Goal: Navigation & Orientation: Find specific page/section

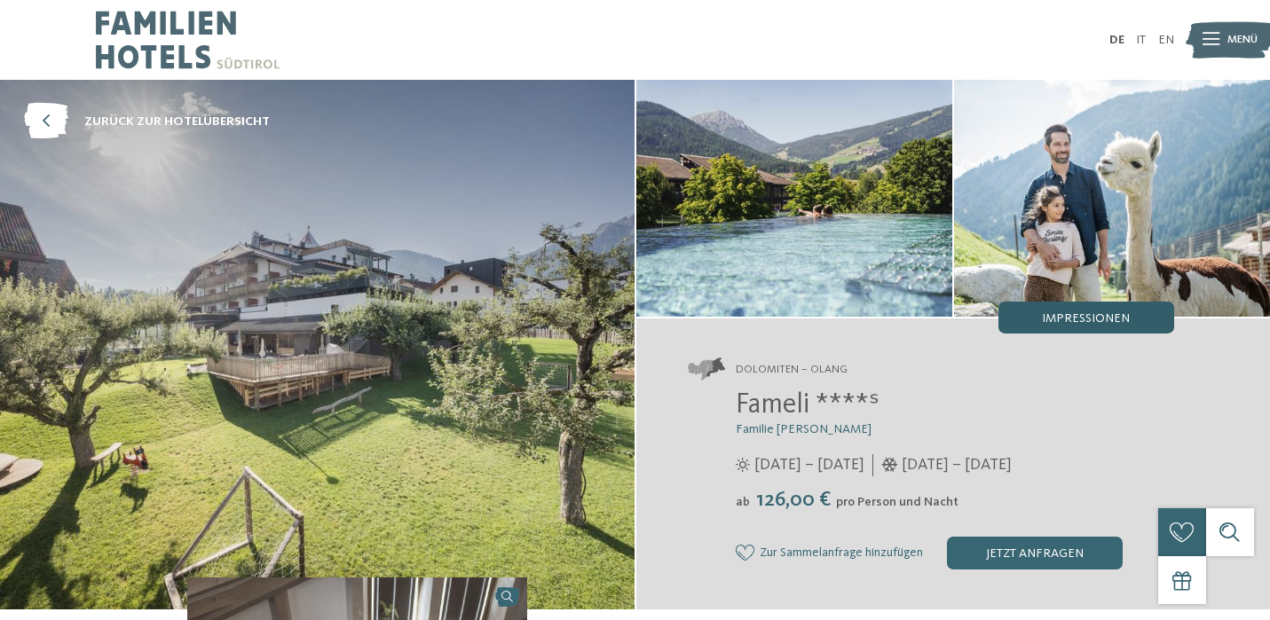
click at [1077, 319] on span "Impressionen" at bounding box center [1086, 318] width 88 height 12
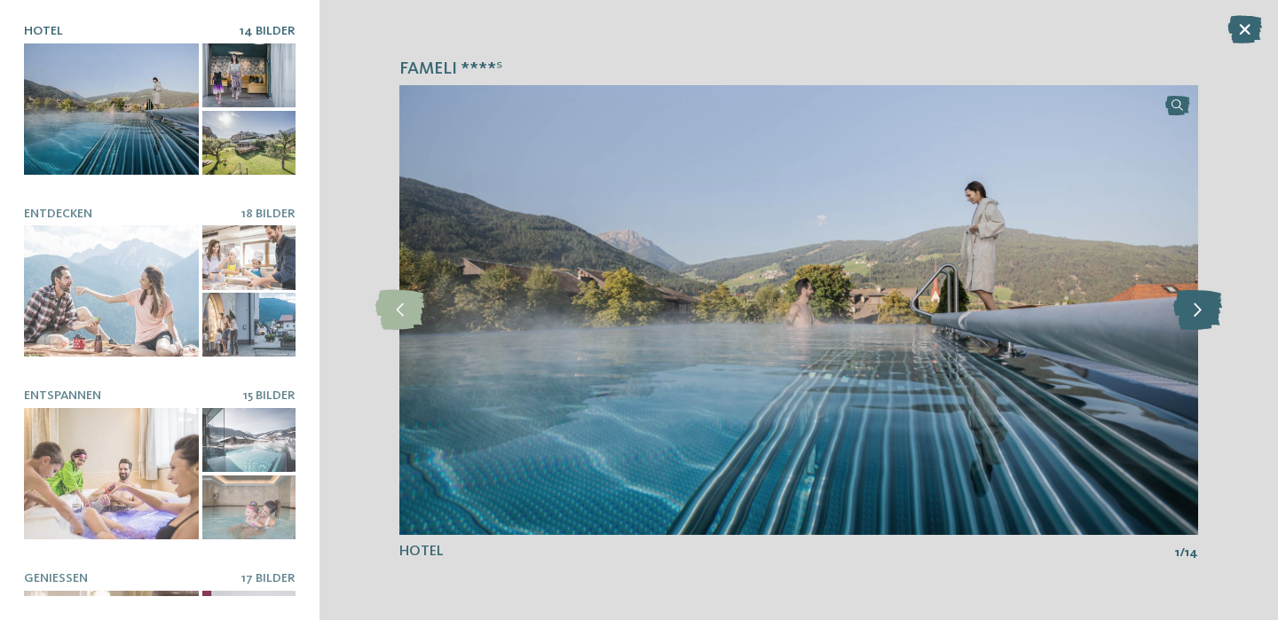
click at [1196, 314] on icon at bounding box center [1197, 310] width 49 height 40
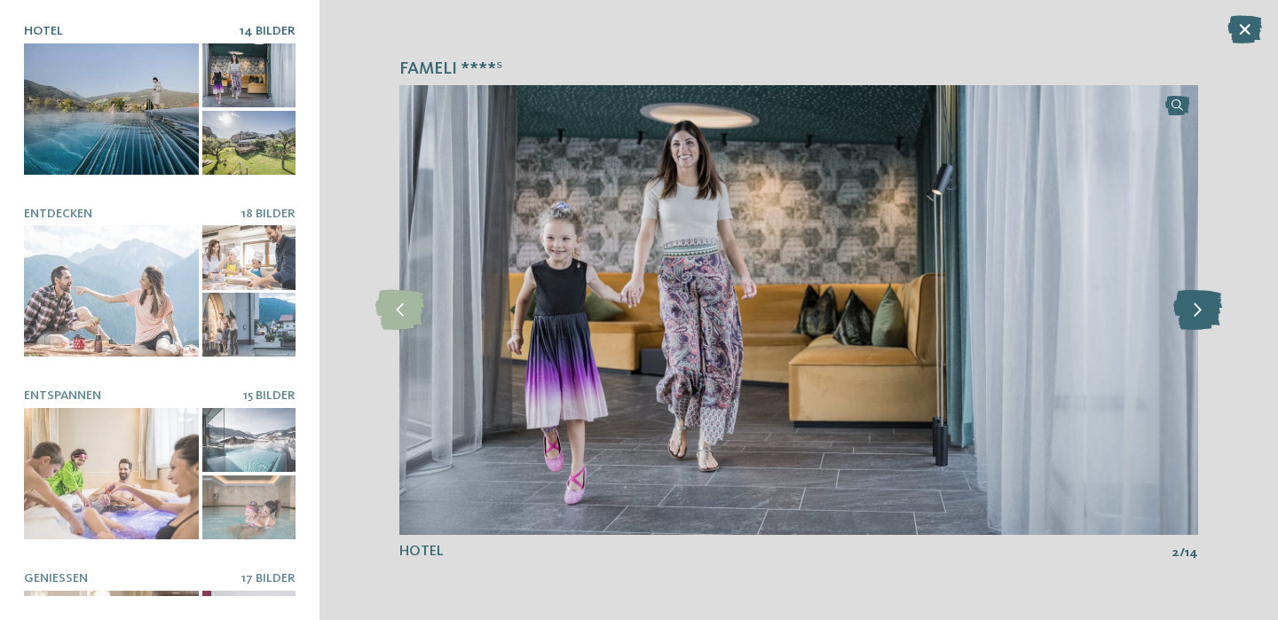
click at [1196, 314] on icon at bounding box center [1197, 310] width 49 height 40
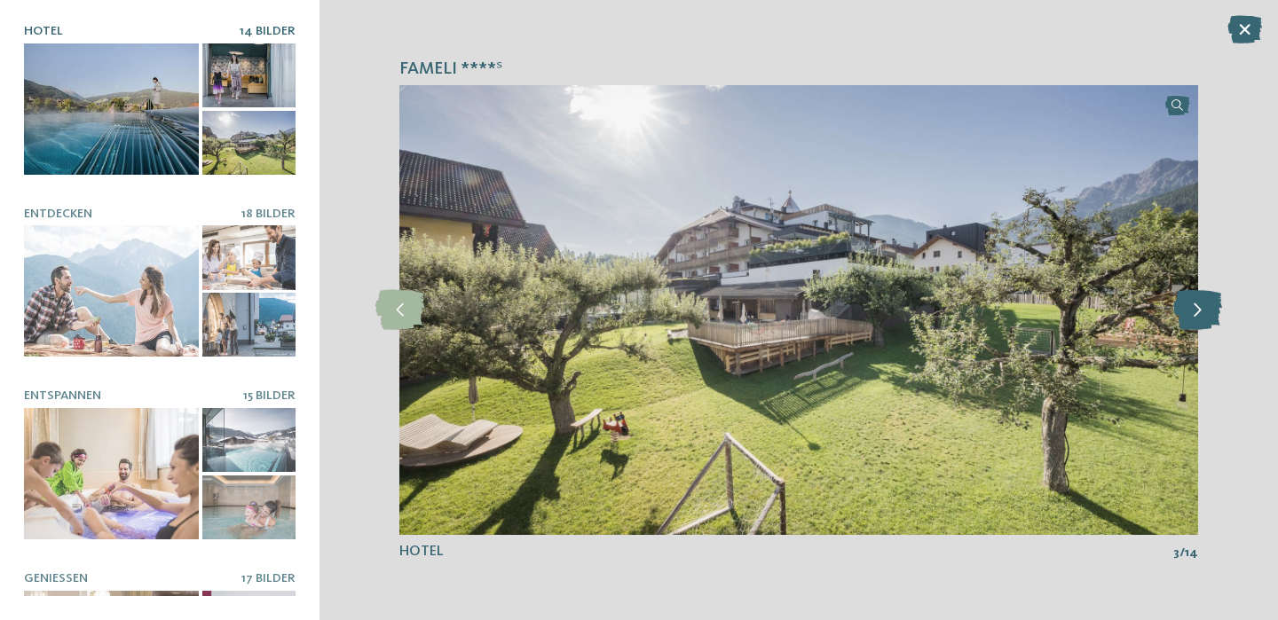
click at [1196, 314] on icon at bounding box center [1197, 310] width 49 height 40
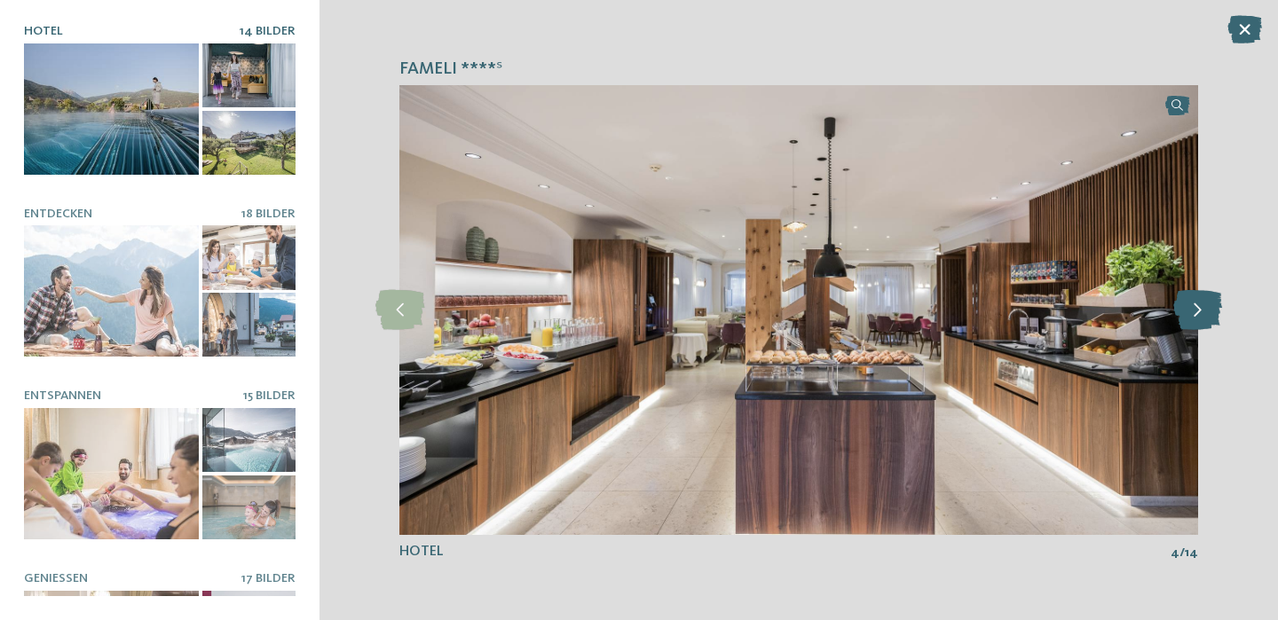
click at [1196, 314] on icon at bounding box center [1197, 310] width 49 height 40
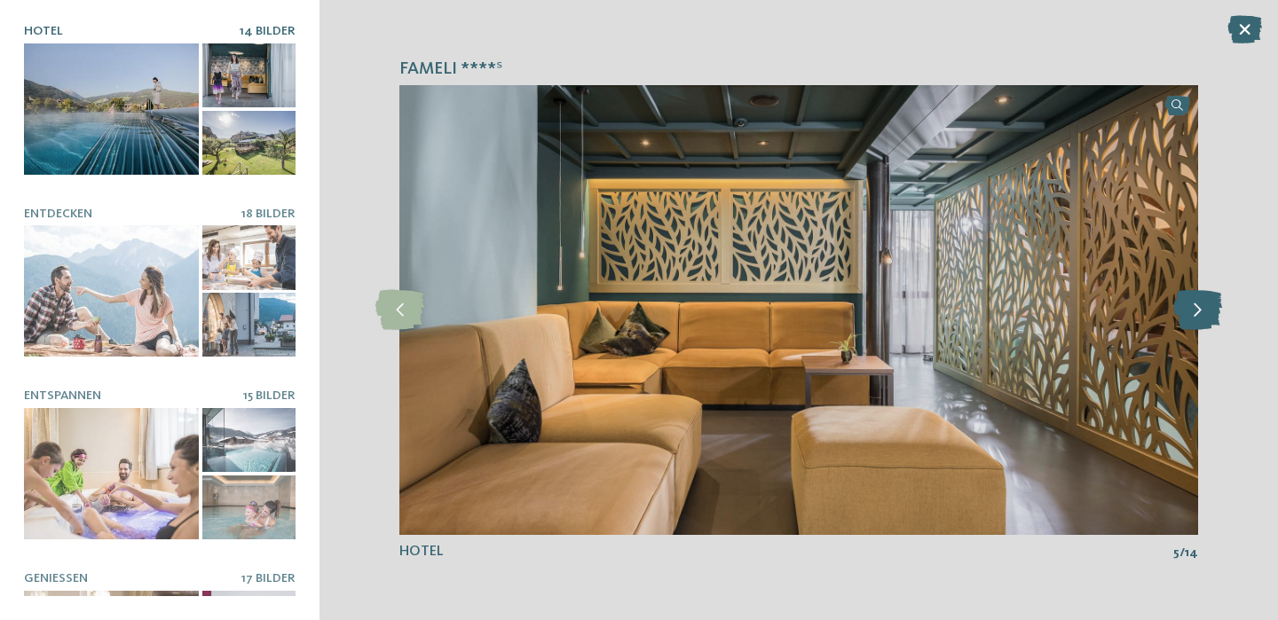
click at [1196, 314] on icon at bounding box center [1197, 310] width 49 height 40
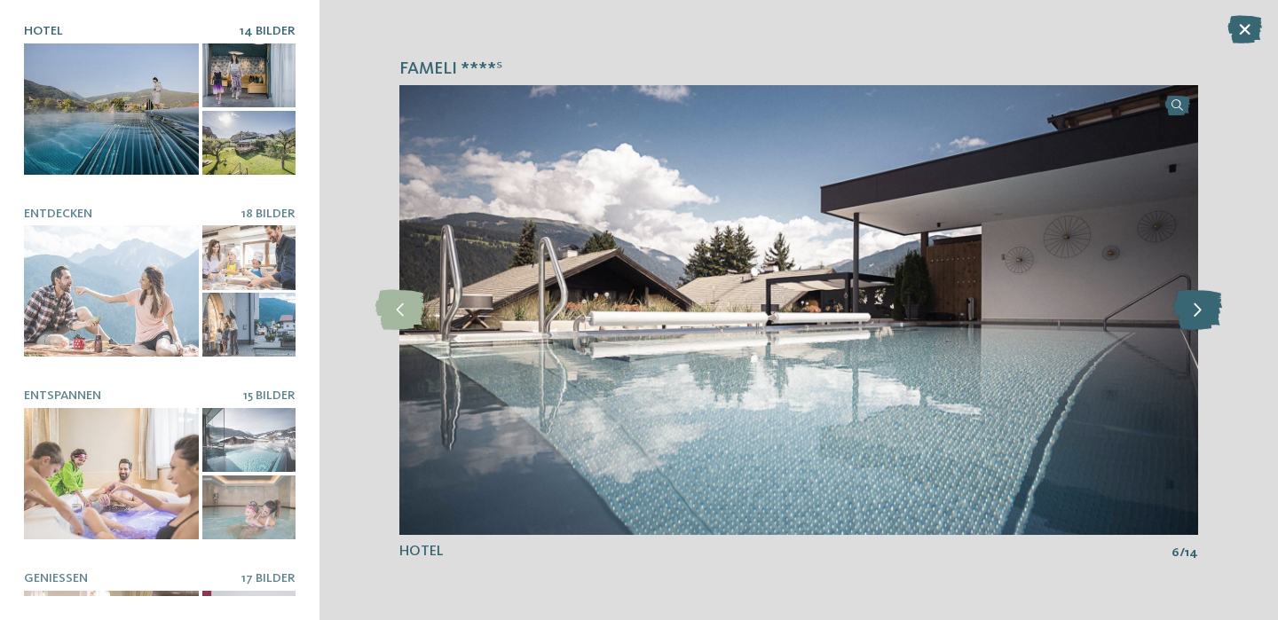
click at [1196, 314] on icon at bounding box center [1197, 310] width 49 height 40
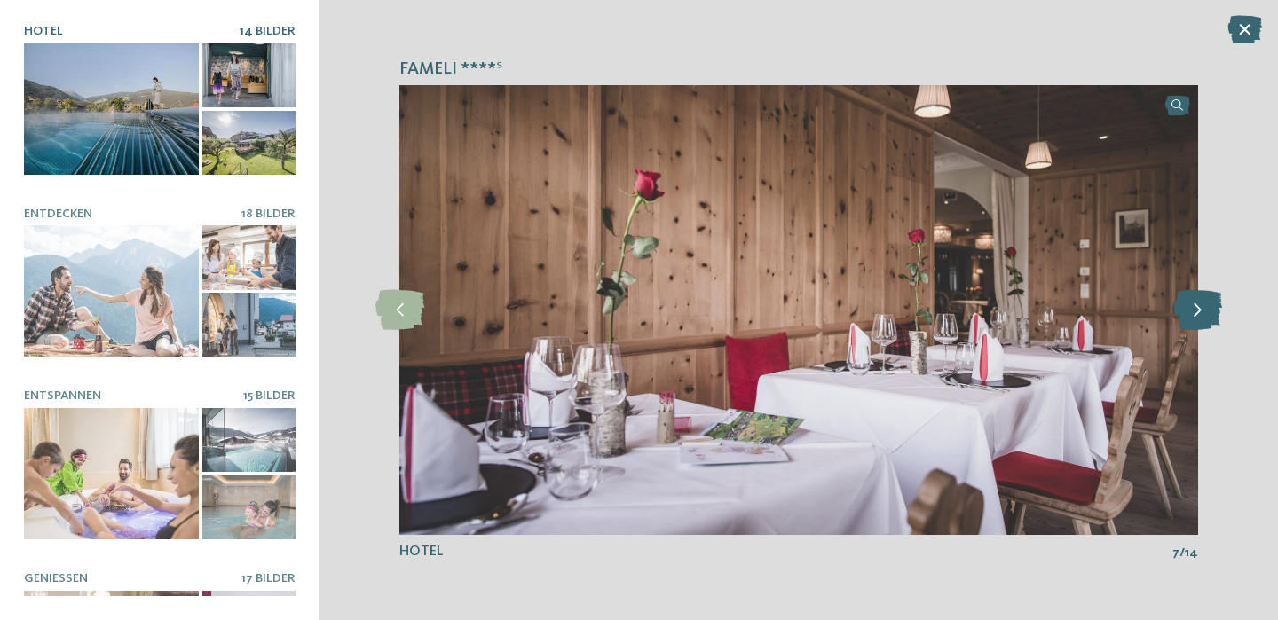
click at [1196, 314] on icon at bounding box center [1197, 310] width 49 height 40
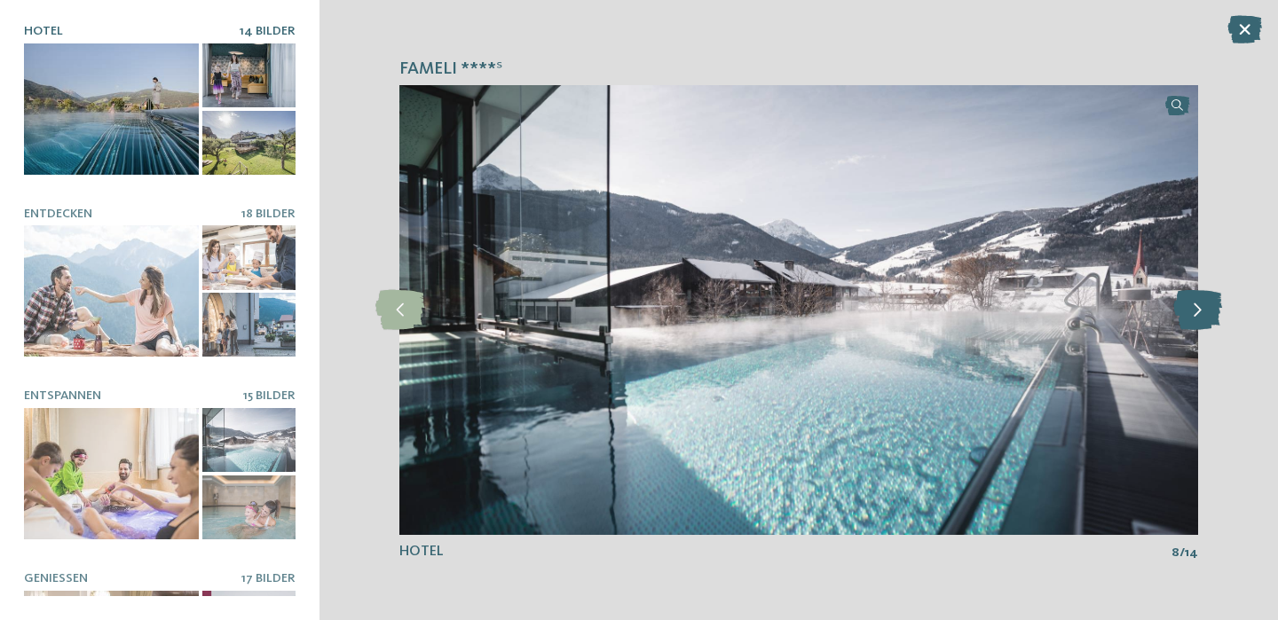
click at [1196, 314] on icon at bounding box center [1197, 310] width 49 height 40
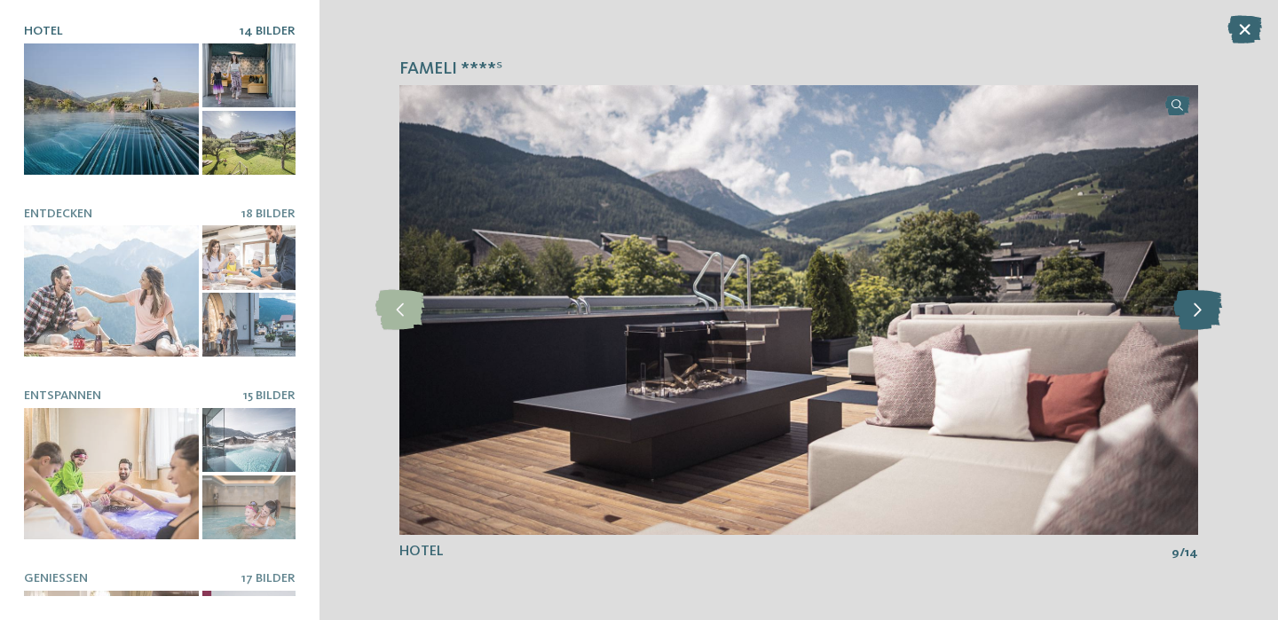
click at [1196, 314] on icon at bounding box center [1197, 310] width 49 height 40
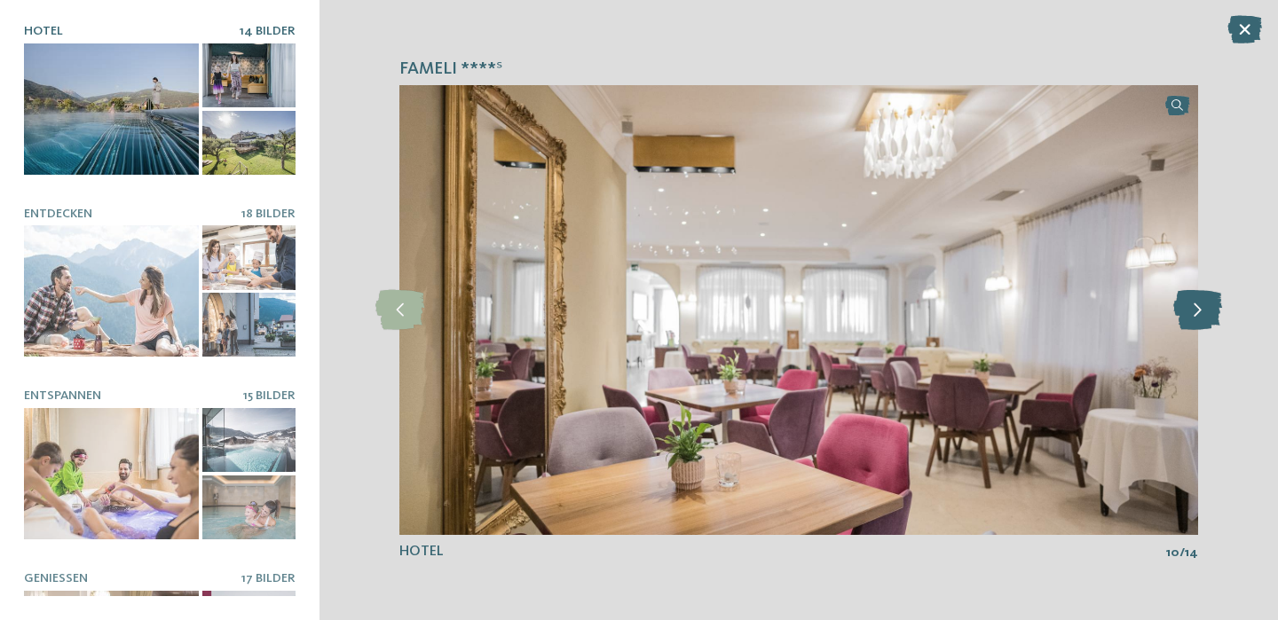
click at [1196, 314] on icon at bounding box center [1197, 310] width 49 height 40
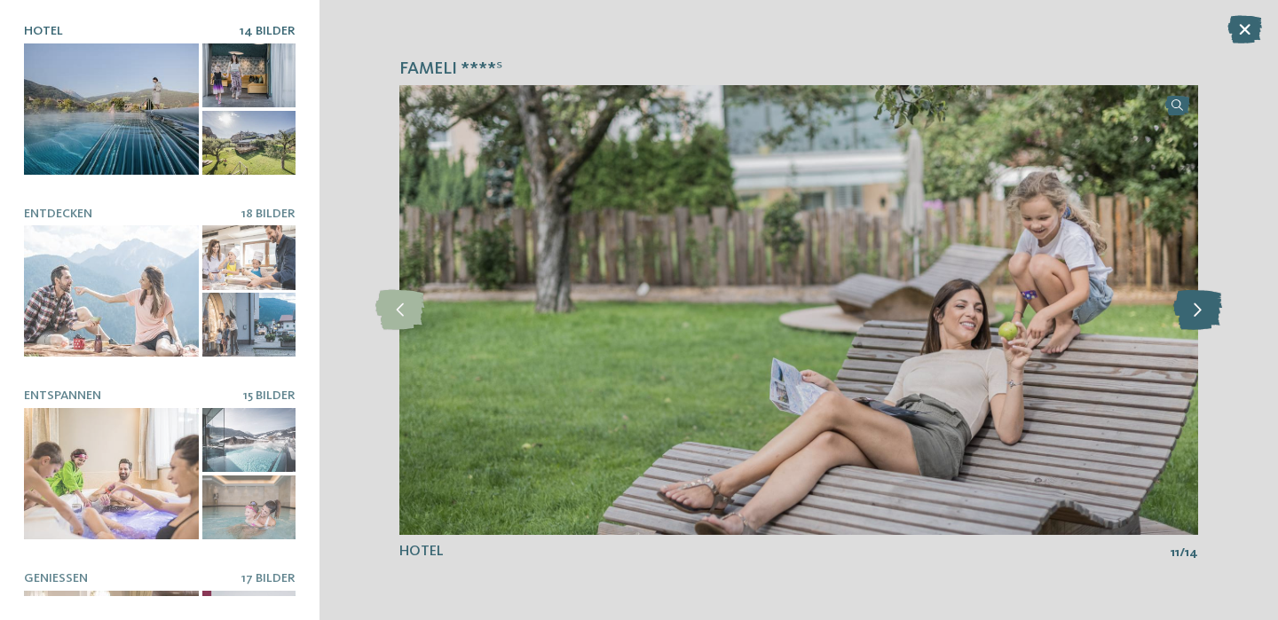
click at [1196, 314] on icon at bounding box center [1197, 310] width 49 height 40
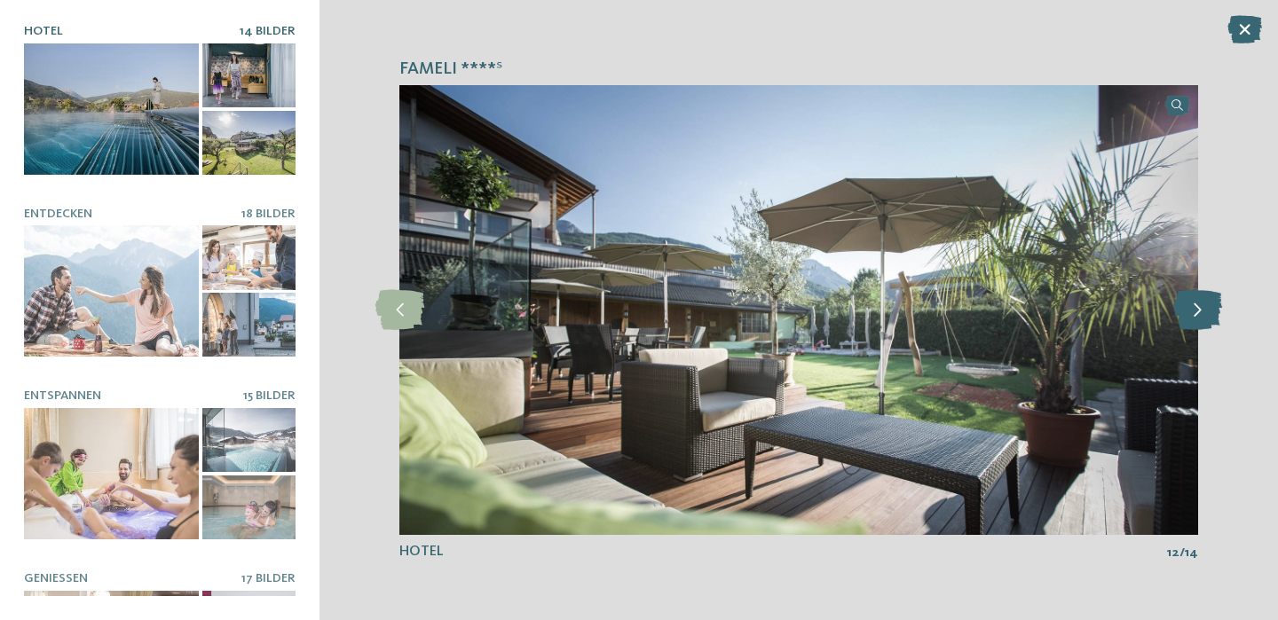
click at [1196, 314] on icon at bounding box center [1197, 310] width 49 height 40
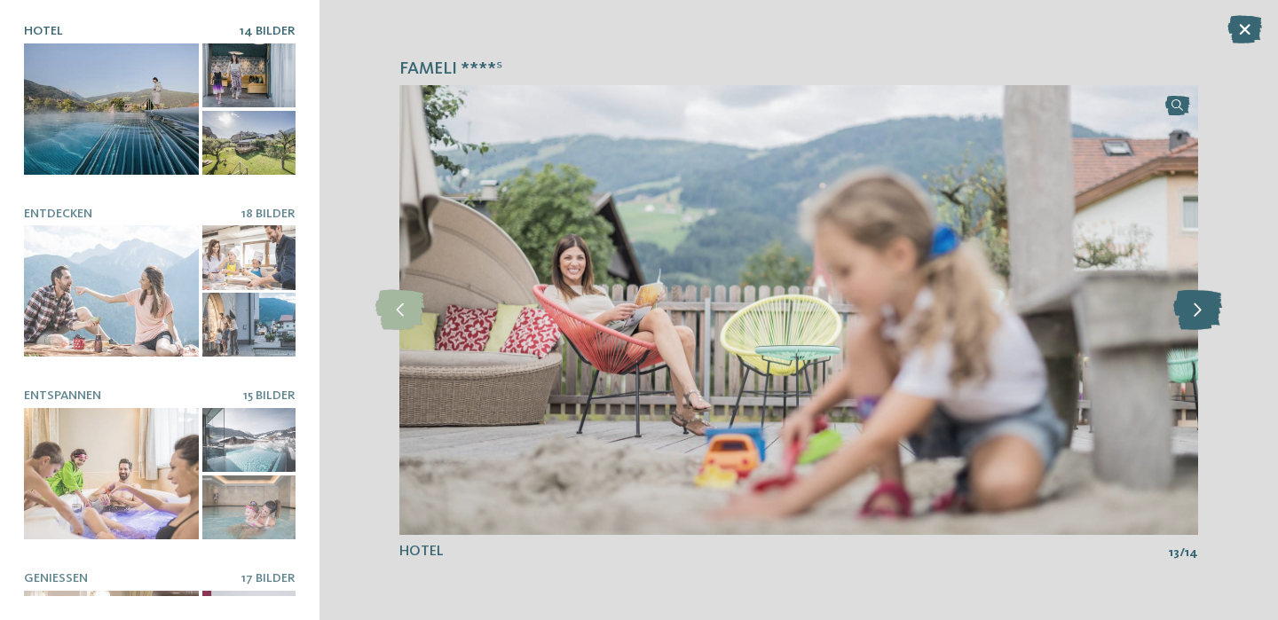
click at [1196, 314] on icon at bounding box center [1197, 310] width 49 height 40
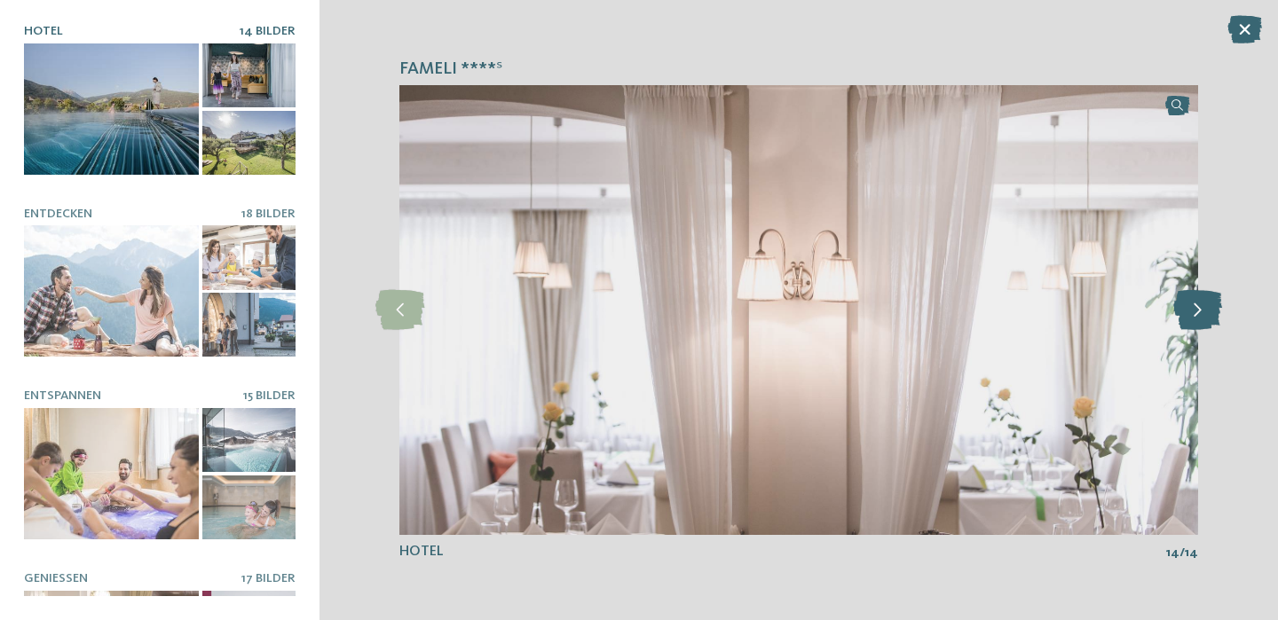
click at [1196, 314] on icon at bounding box center [1197, 310] width 49 height 40
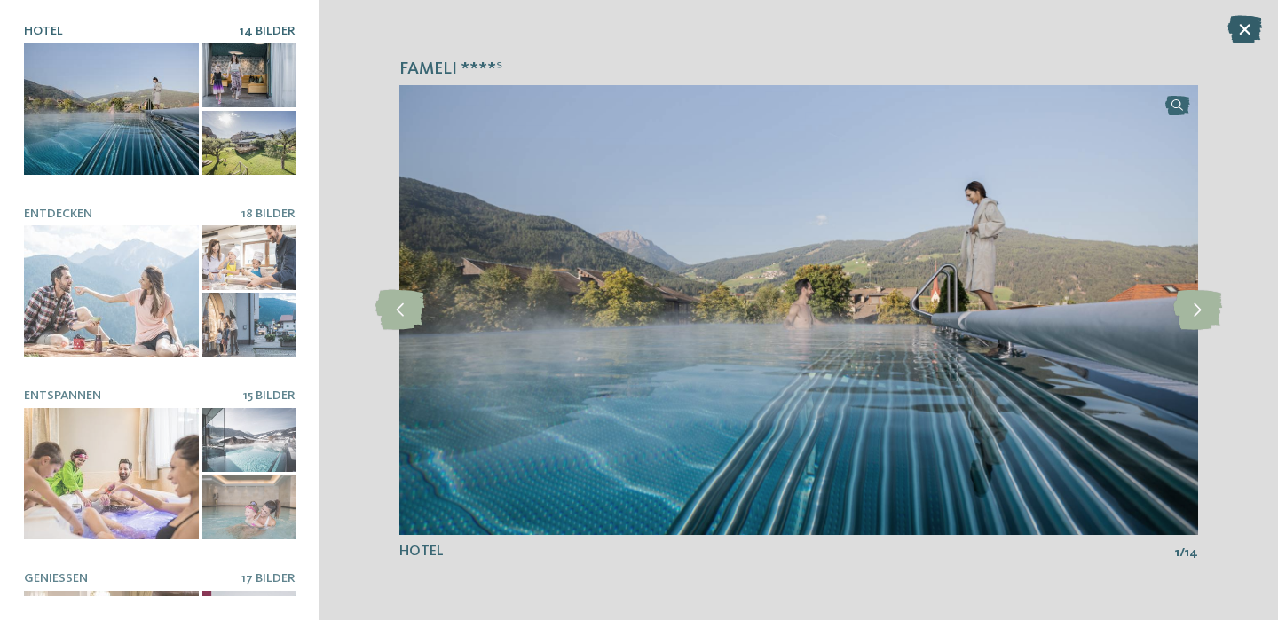
click at [1246, 28] on icon at bounding box center [1245, 29] width 35 height 28
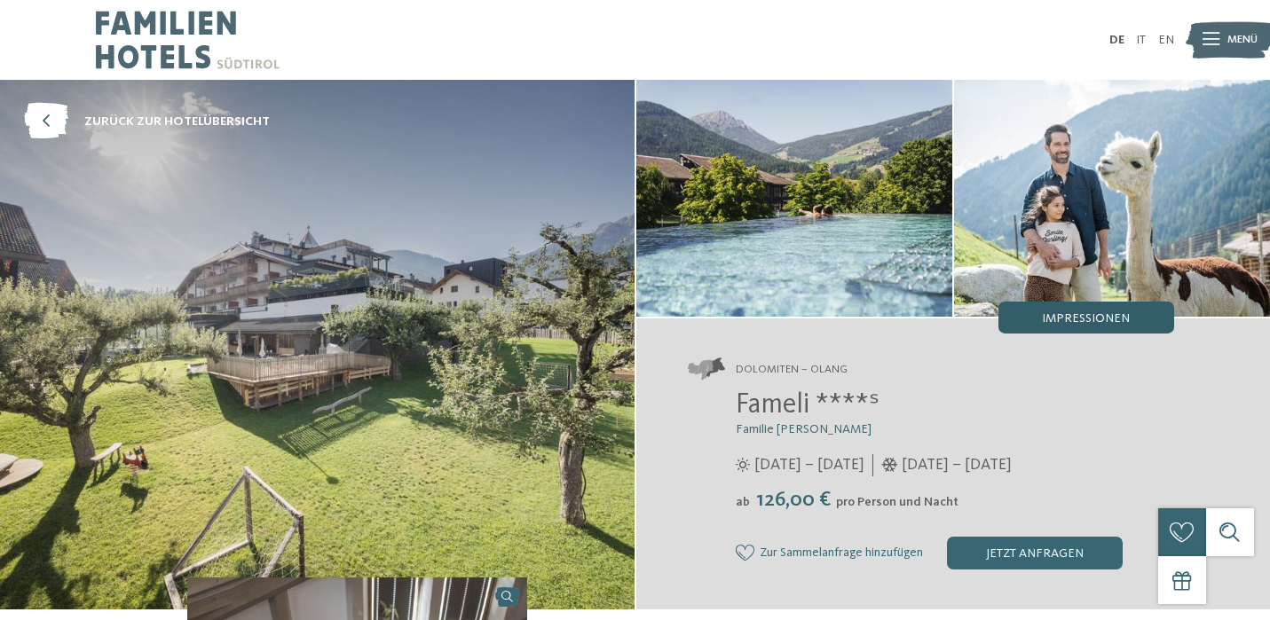
click at [1095, 317] on span "Impressionen" at bounding box center [1086, 318] width 88 height 12
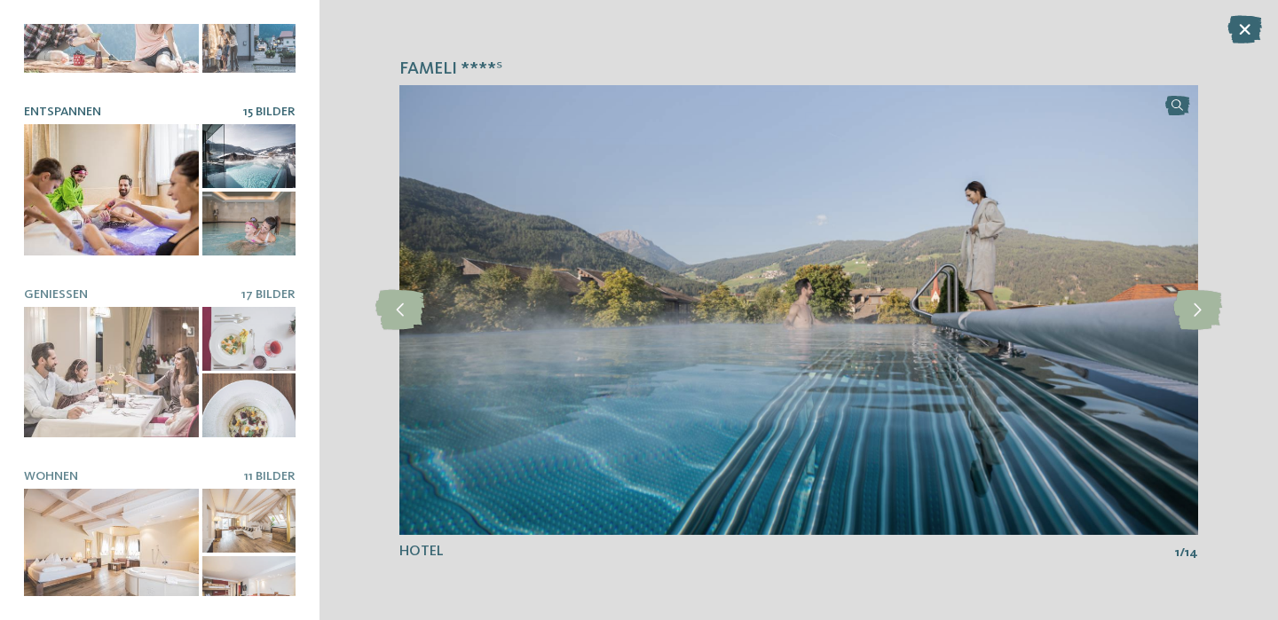
scroll to position [283, 0]
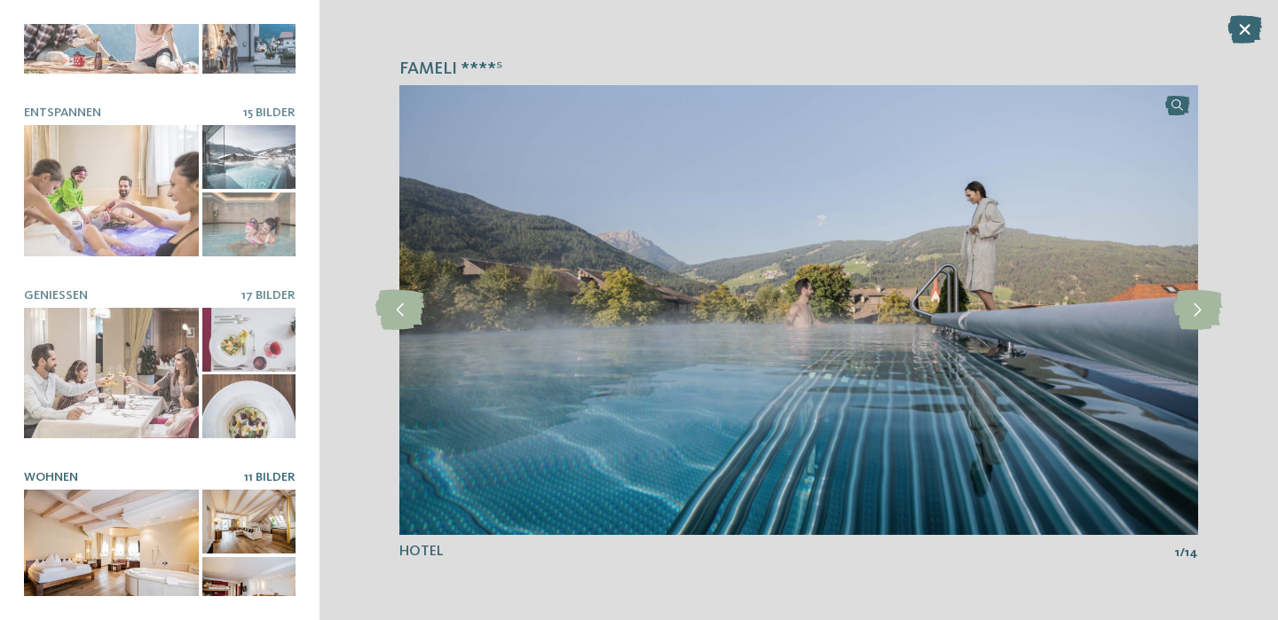
click at [137, 516] on div at bounding box center [111, 555] width 175 height 131
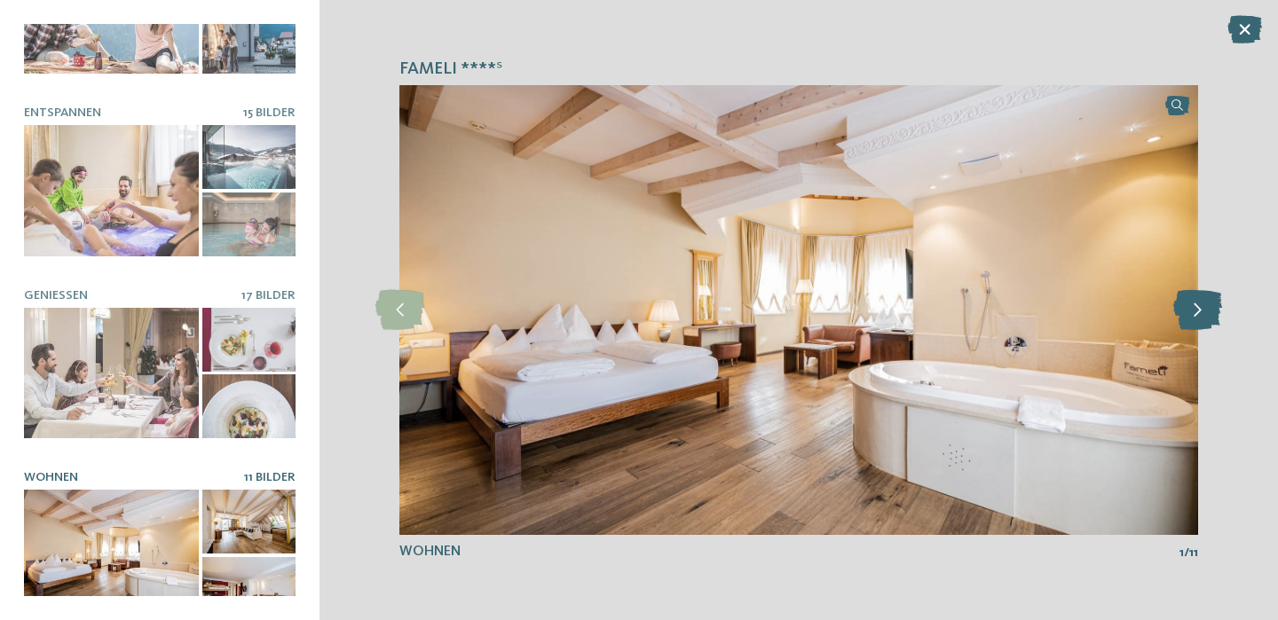
click at [1196, 312] on icon at bounding box center [1197, 310] width 49 height 40
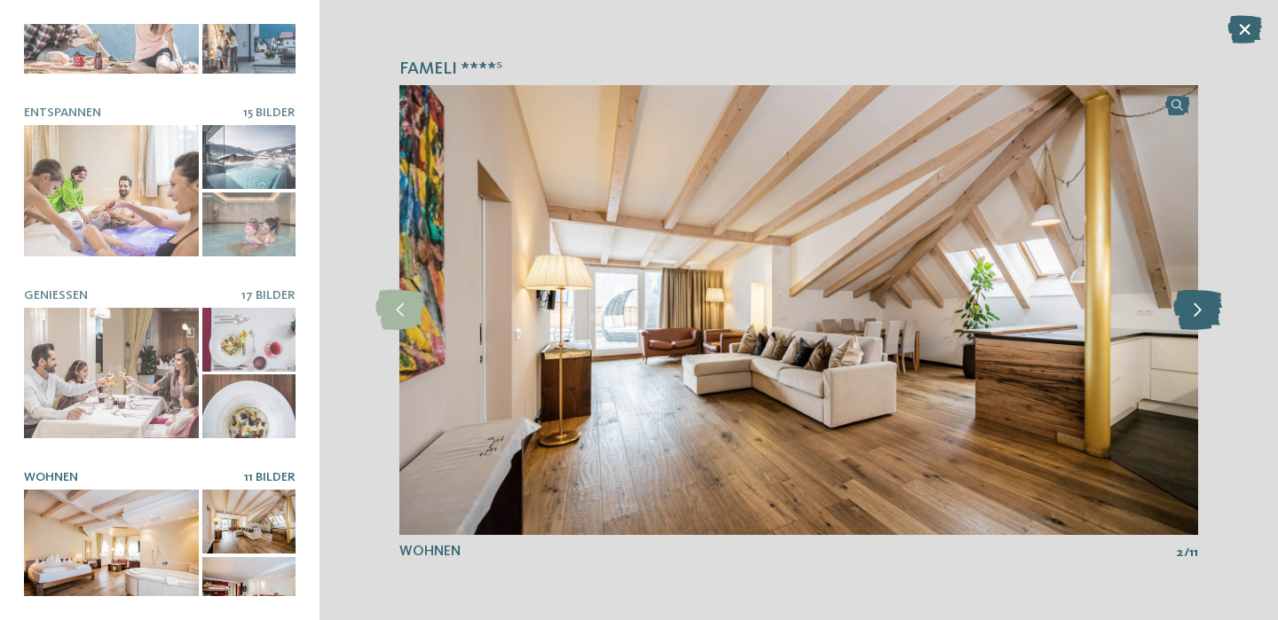
click at [1196, 312] on icon at bounding box center [1197, 310] width 49 height 40
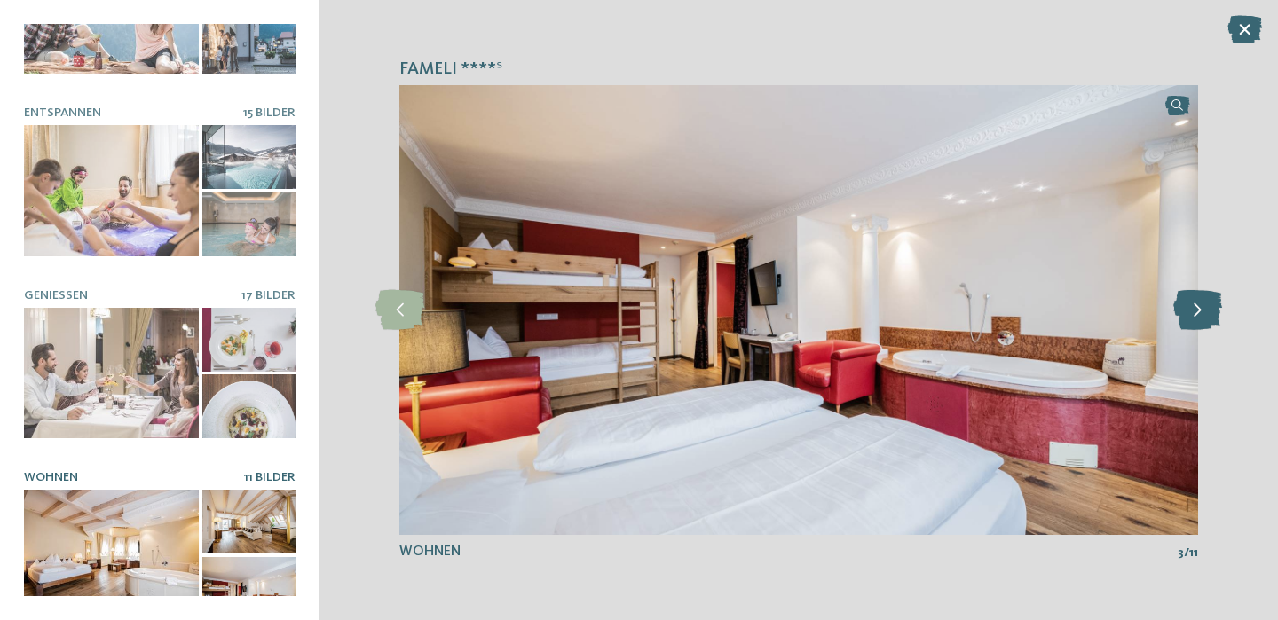
click at [1196, 312] on icon at bounding box center [1197, 310] width 49 height 40
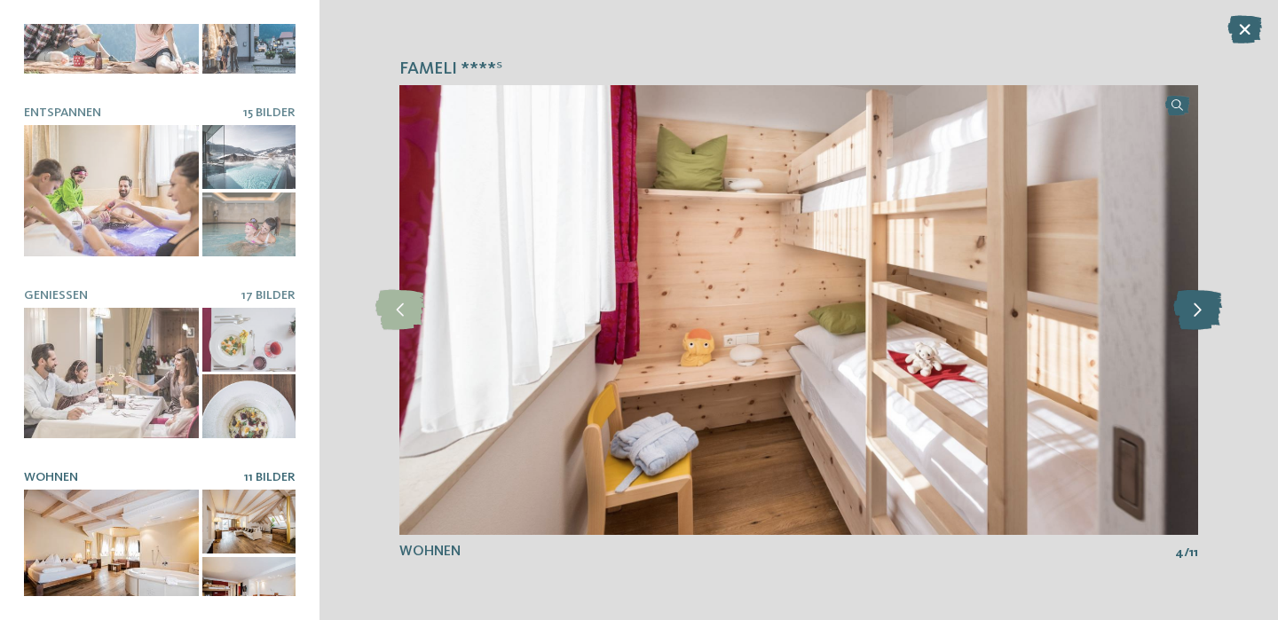
click at [1196, 312] on icon at bounding box center [1197, 310] width 49 height 40
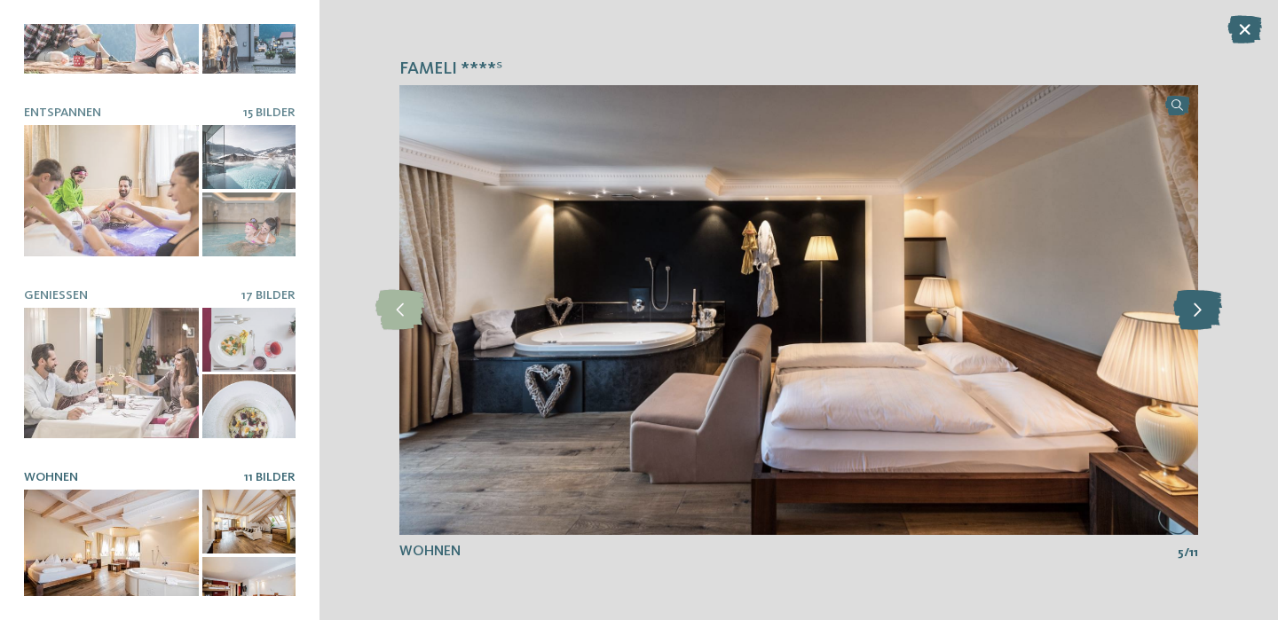
click at [1196, 312] on icon at bounding box center [1197, 310] width 49 height 40
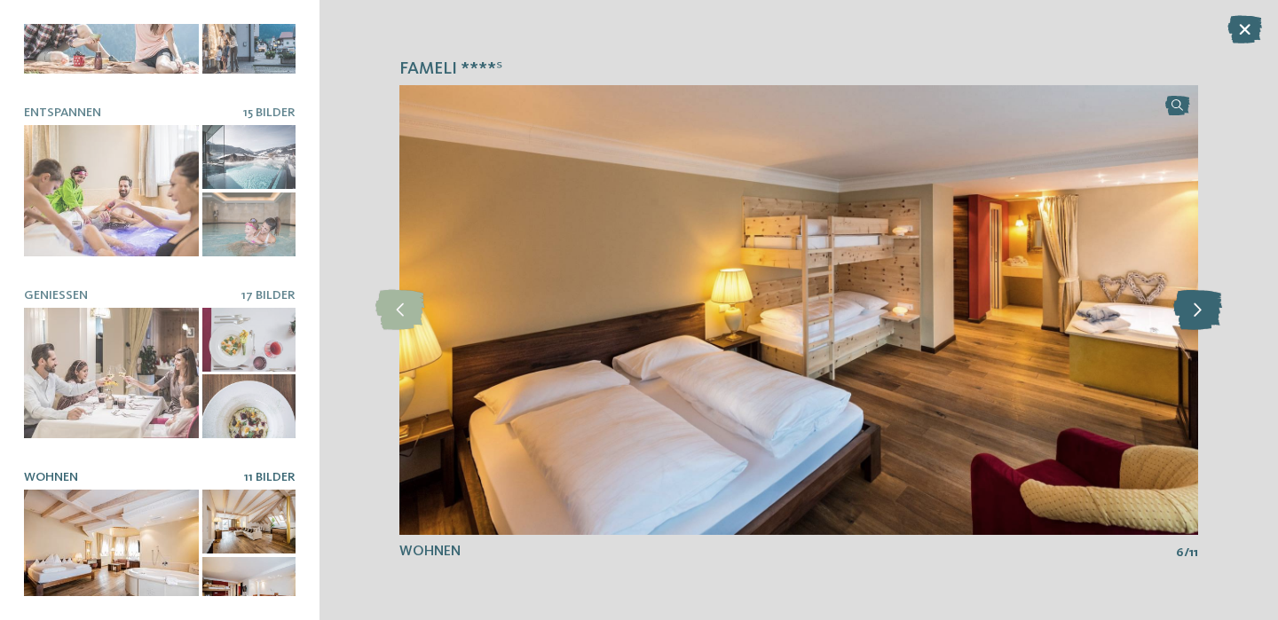
click at [1196, 312] on icon at bounding box center [1197, 310] width 49 height 40
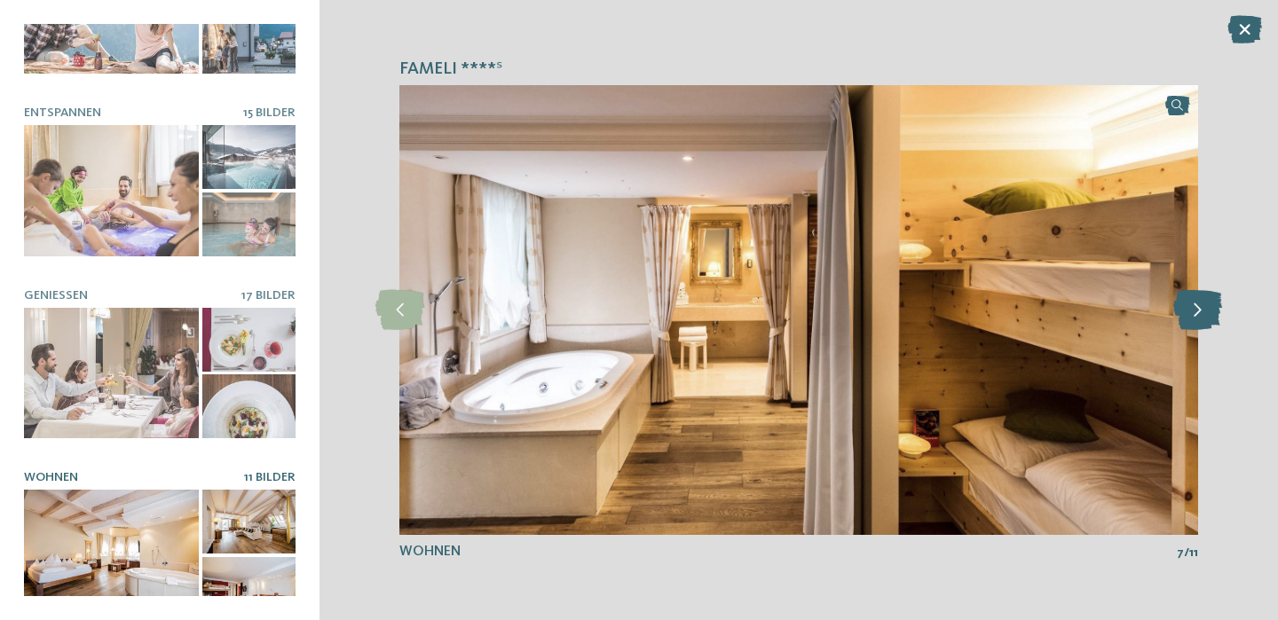
click at [1196, 312] on icon at bounding box center [1197, 310] width 49 height 40
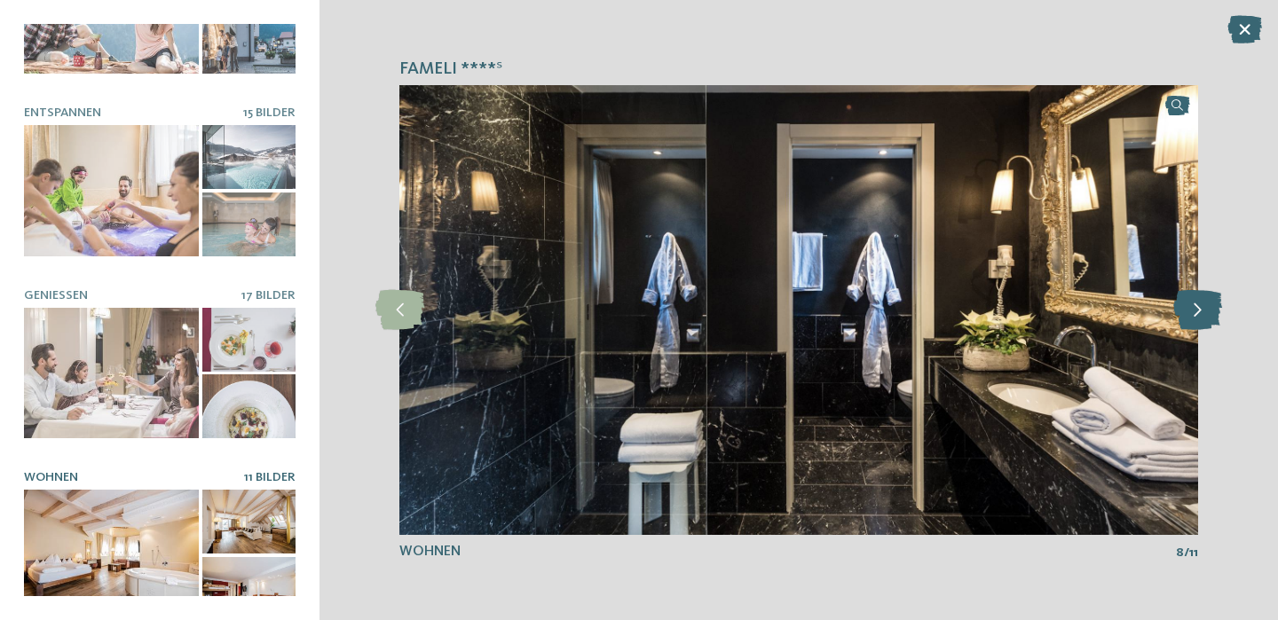
click at [1196, 312] on icon at bounding box center [1197, 310] width 49 height 40
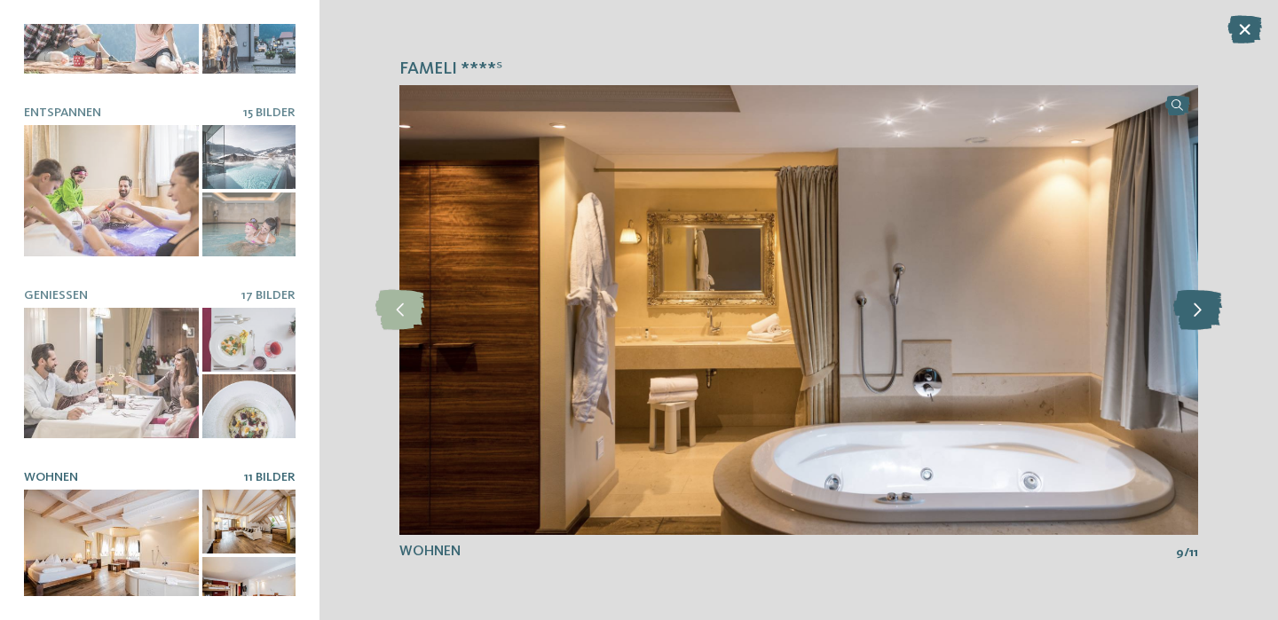
click at [1196, 312] on icon at bounding box center [1197, 310] width 49 height 40
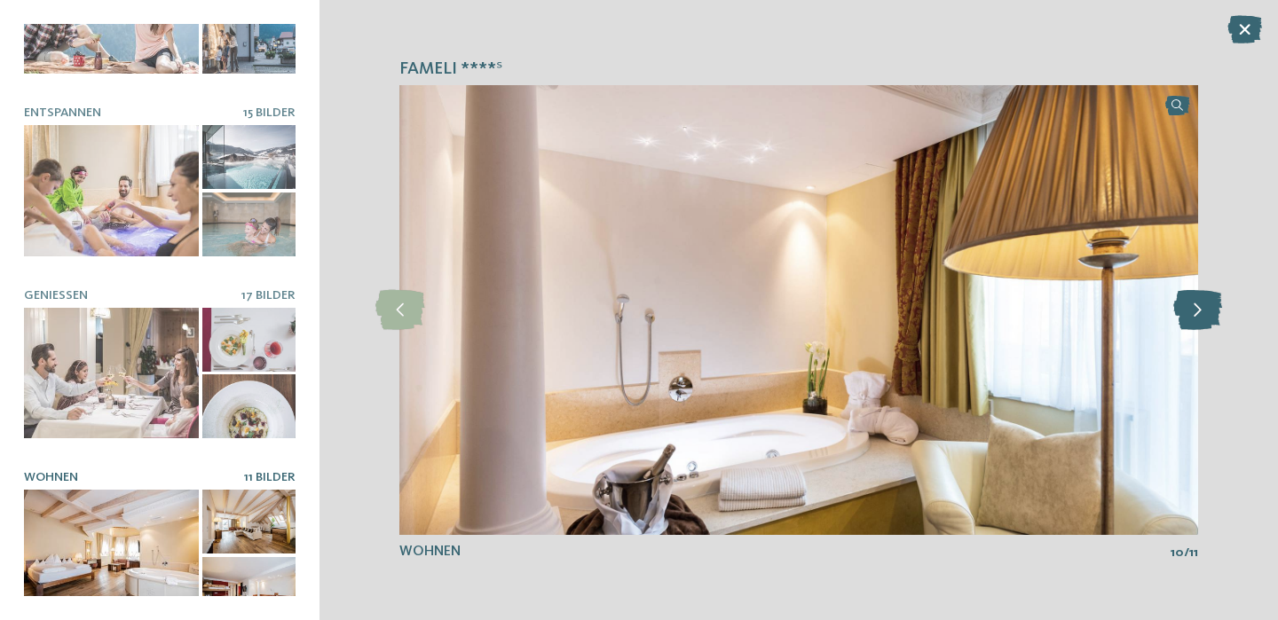
click at [1196, 312] on icon at bounding box center [1197, 310] width 49 height 40
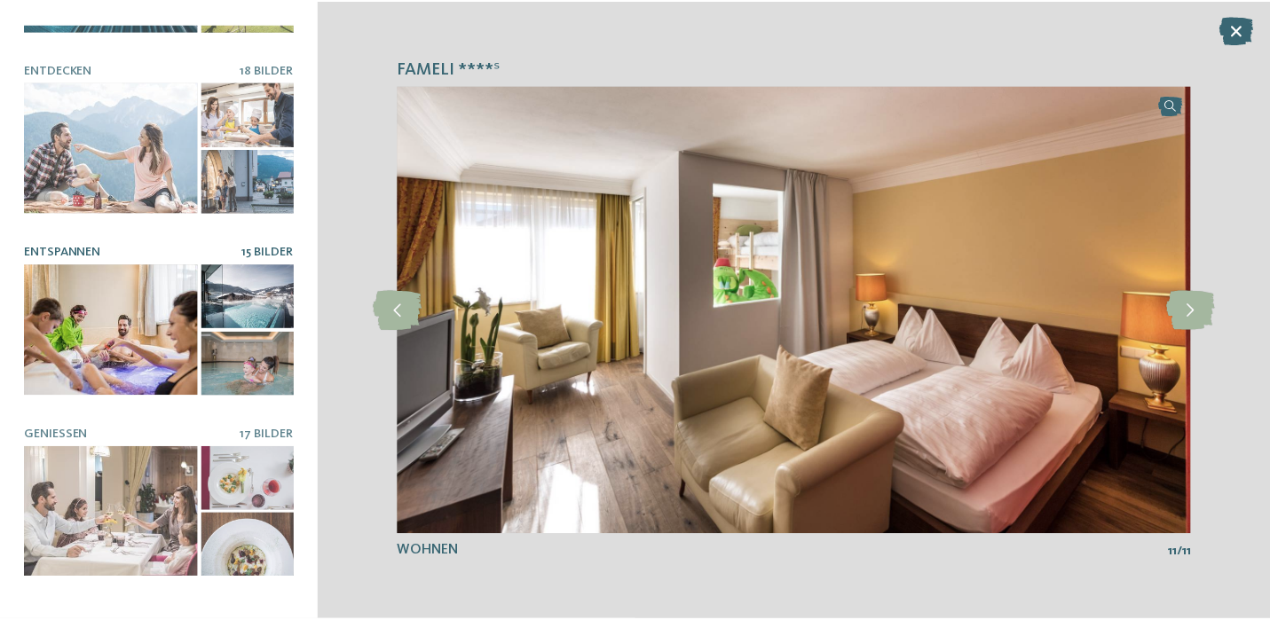
scroll to position [133, 0]
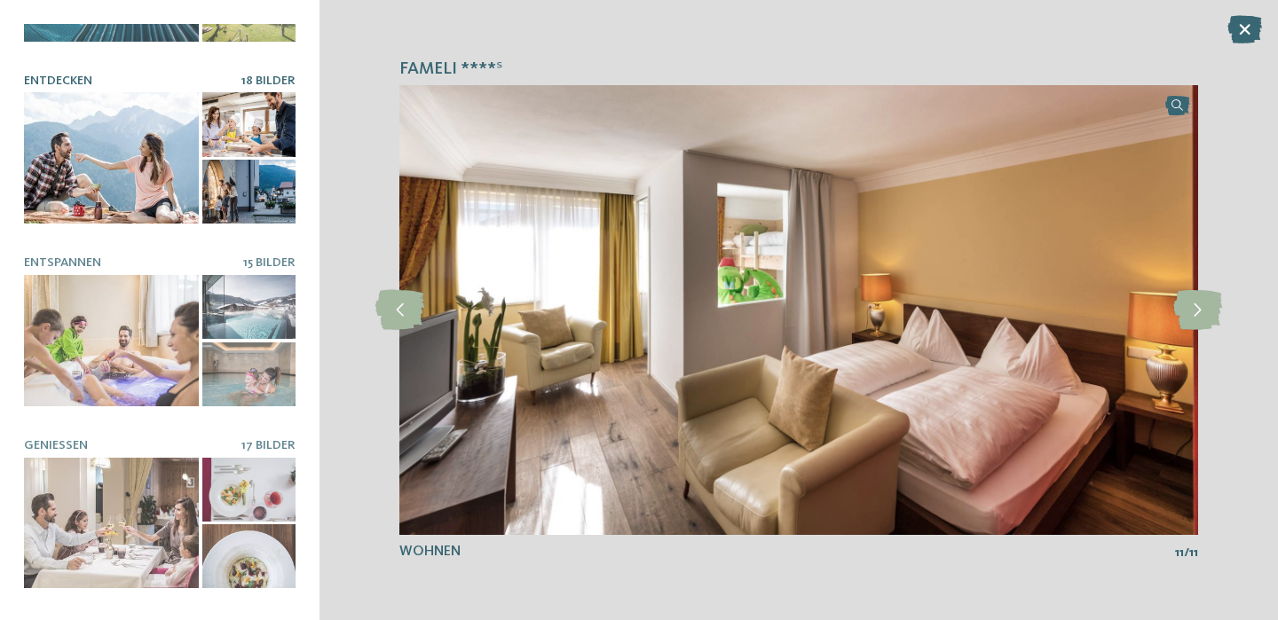
click at [106, 154] on div at bounding box center [111, 157] width 175 height 131
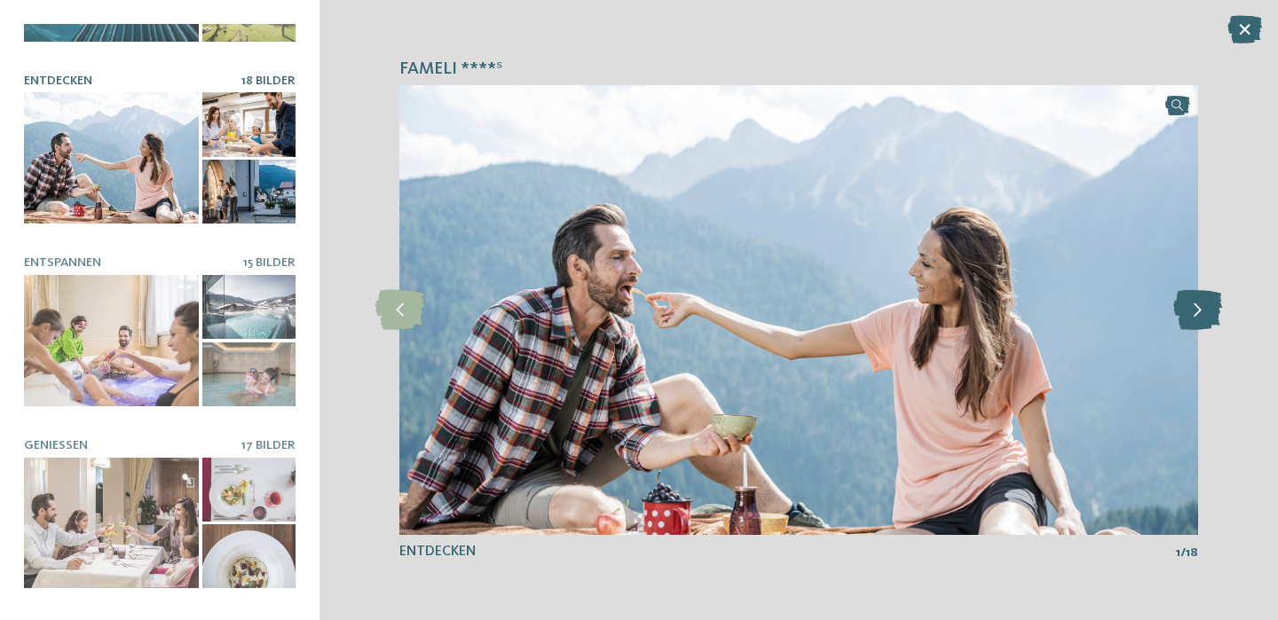
click at [1205, 304] on icon at bounding box center [1197, 310] width 49 height 40
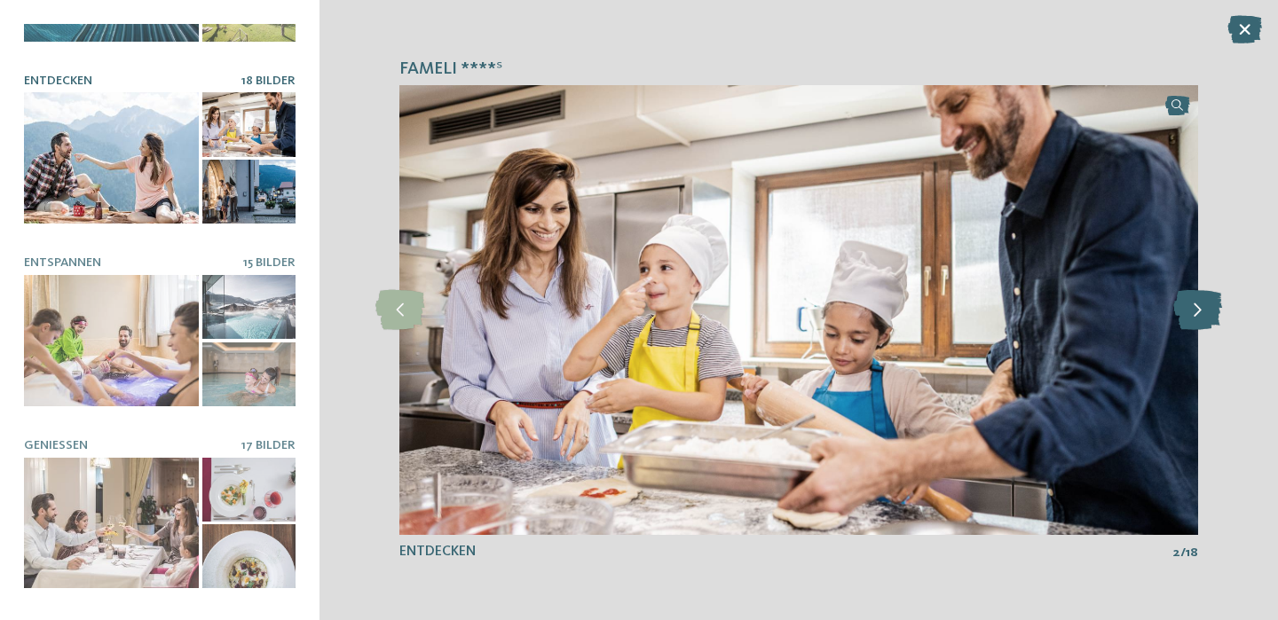
click at [1205, 304] on icon at bounding box center [1197, 310] width 49 height 40
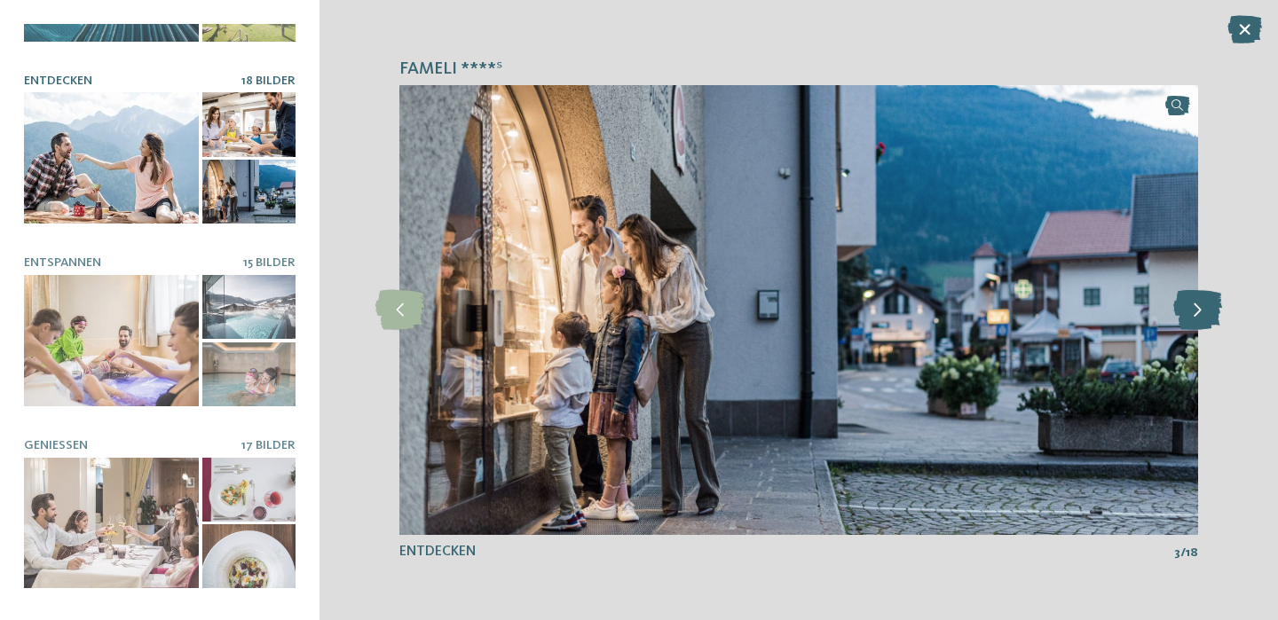
click at [1205, 304] on icon at bounding box center [1197, 310] width 49 height 40
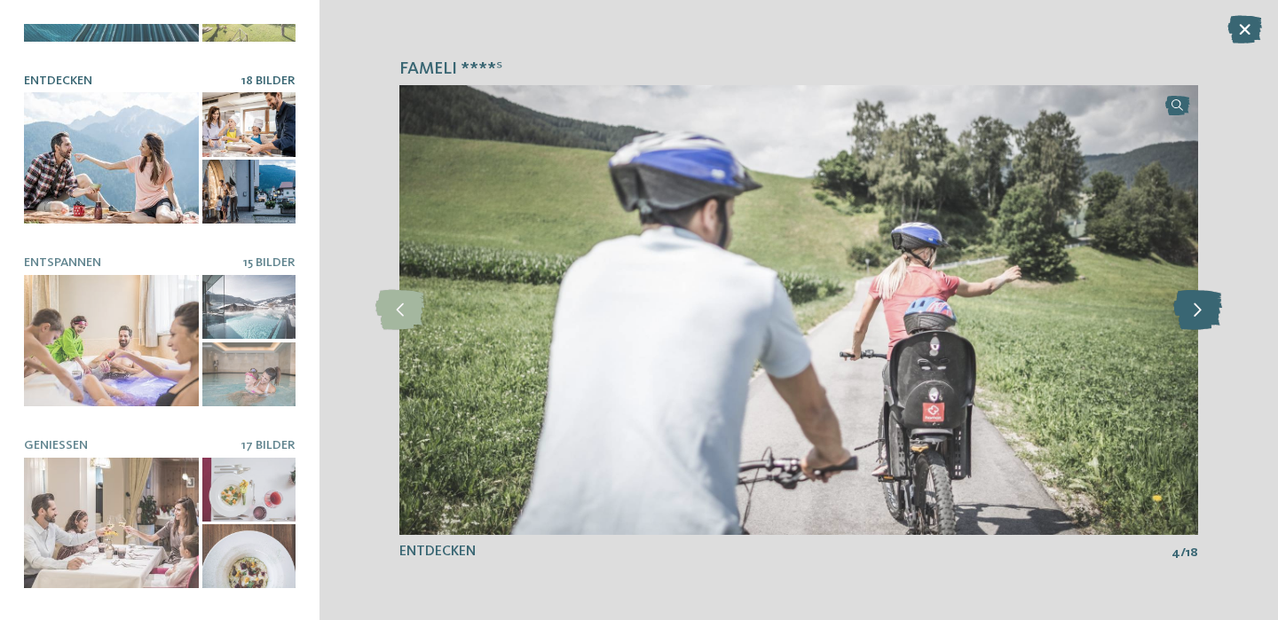
click at [1205, 304] on icon at bounding box center [1197, 310] width 49 height 40
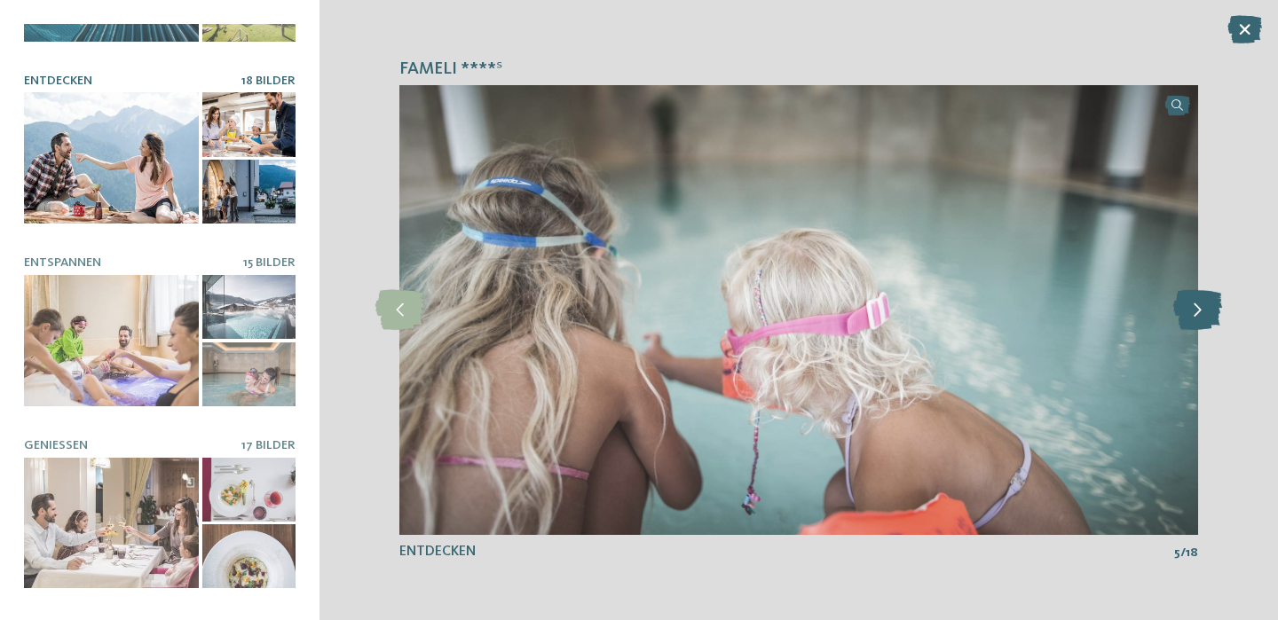
click at [1205, 304] on icon at bounding box center [1197, 310] width 49 height 40
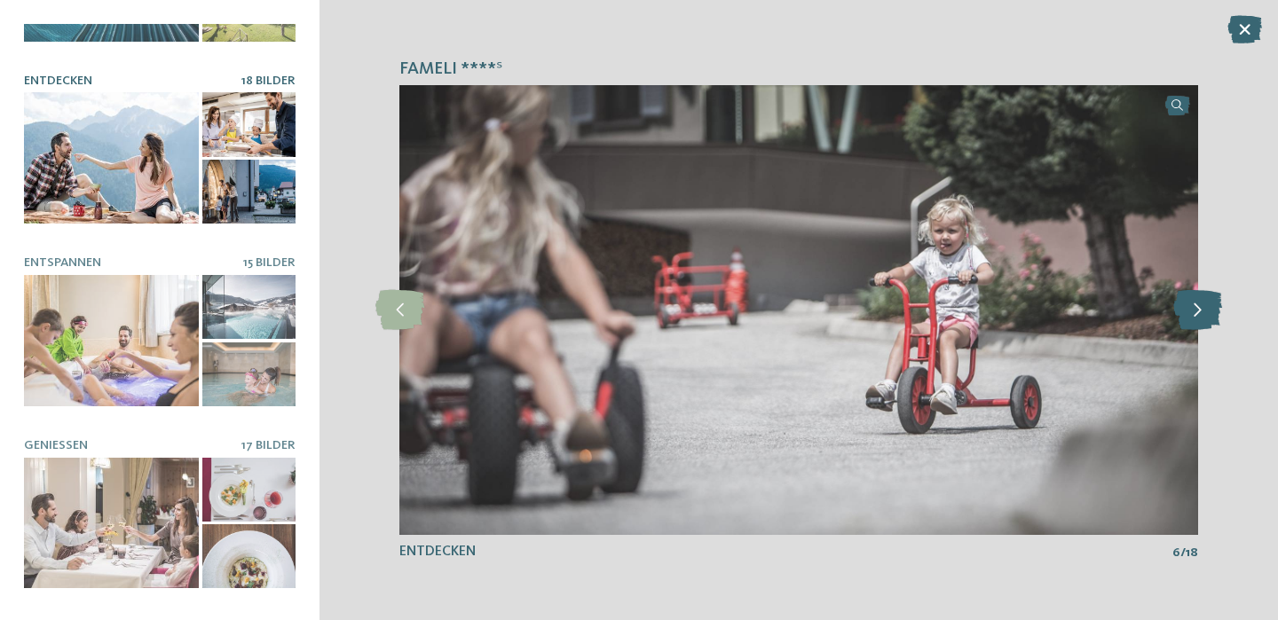
click at [1205, 304] on icon at bounding box center [1197, 310] width 49 height 40
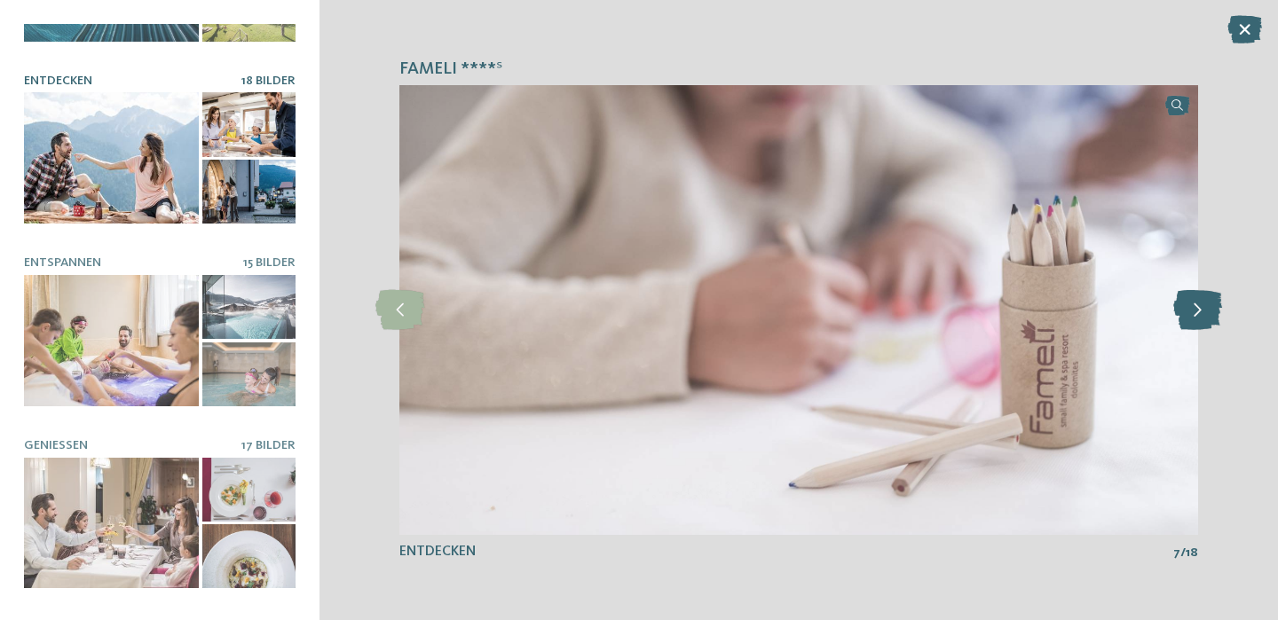
click at [1205, 304] on icon at bounding box center [1197, 310] width 49 height 40
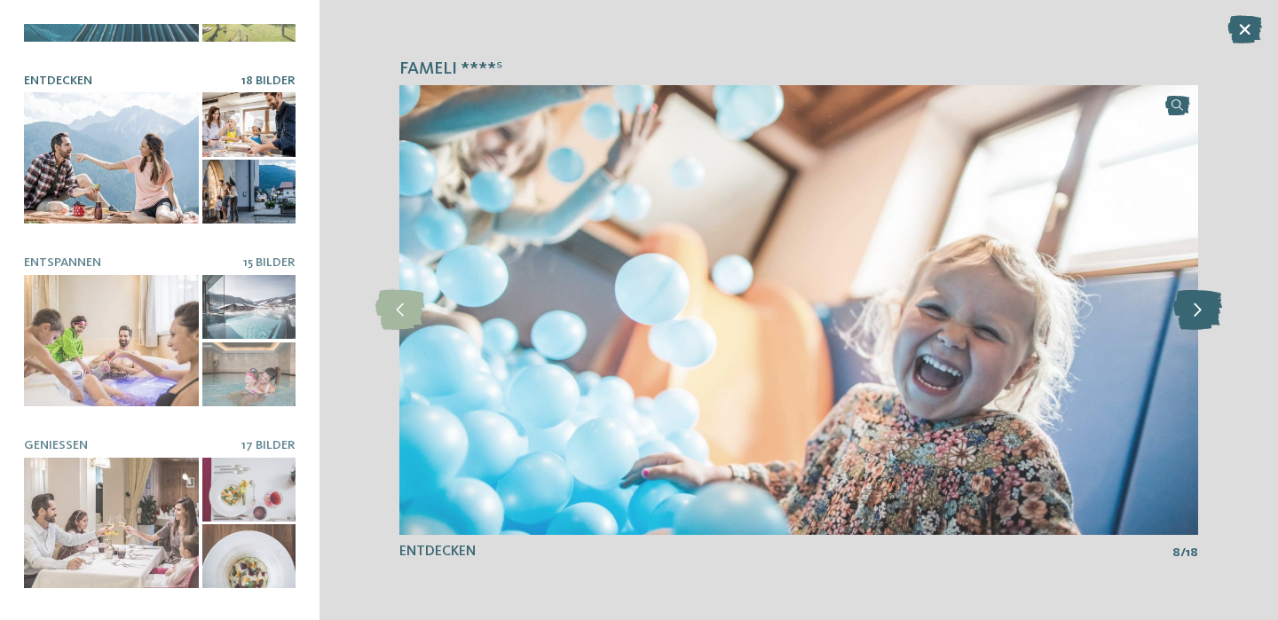
click at [1205, 304] on icon at bounding box center [1197, 310] width 49 height 40
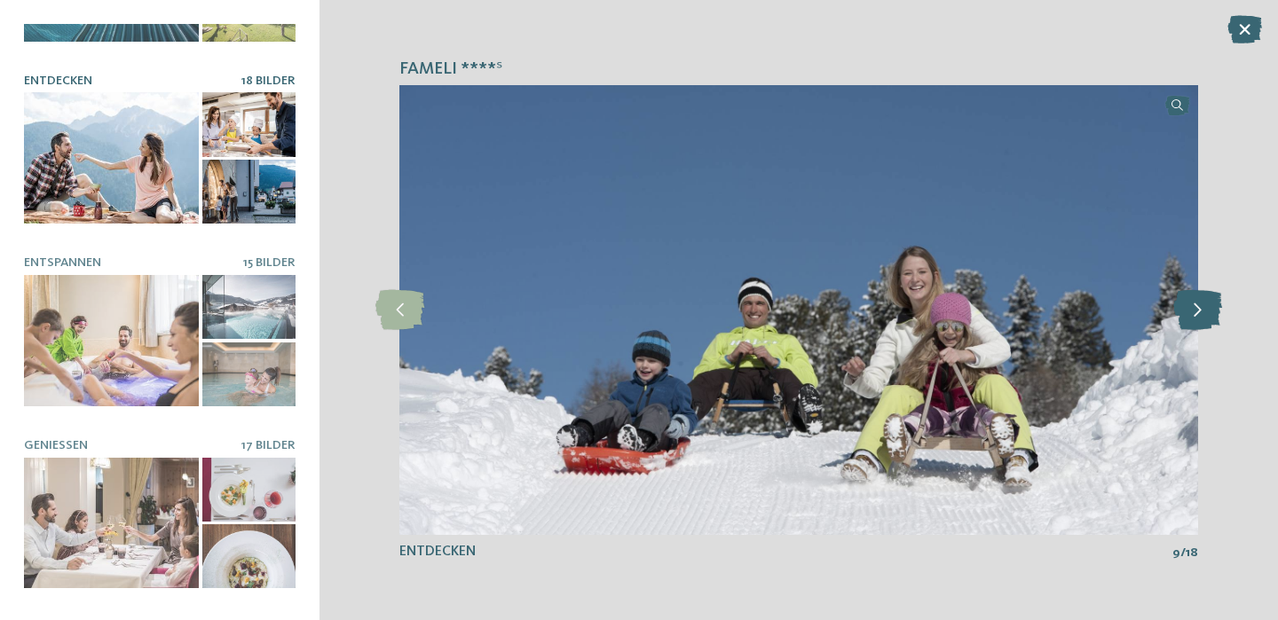
click at [1205, 304] on icon at bounding box center [1197, 310] width 49 height 40
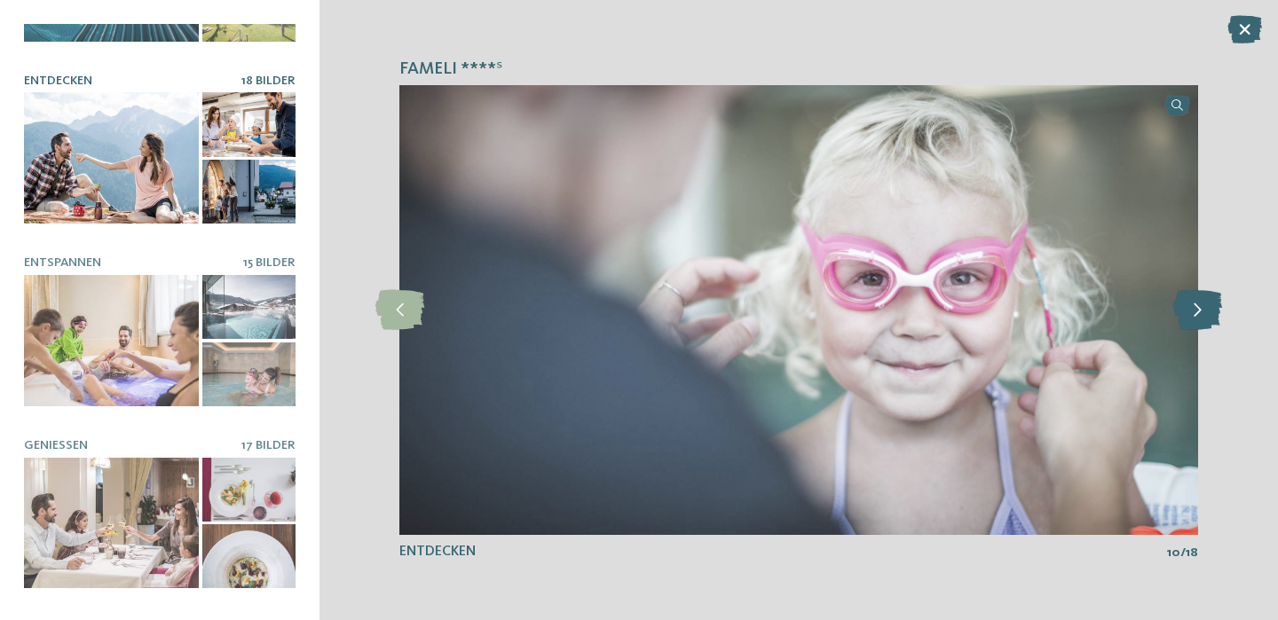
click at [1205, 304] on icon at bounding box center [1197, 310] width 49 height 40
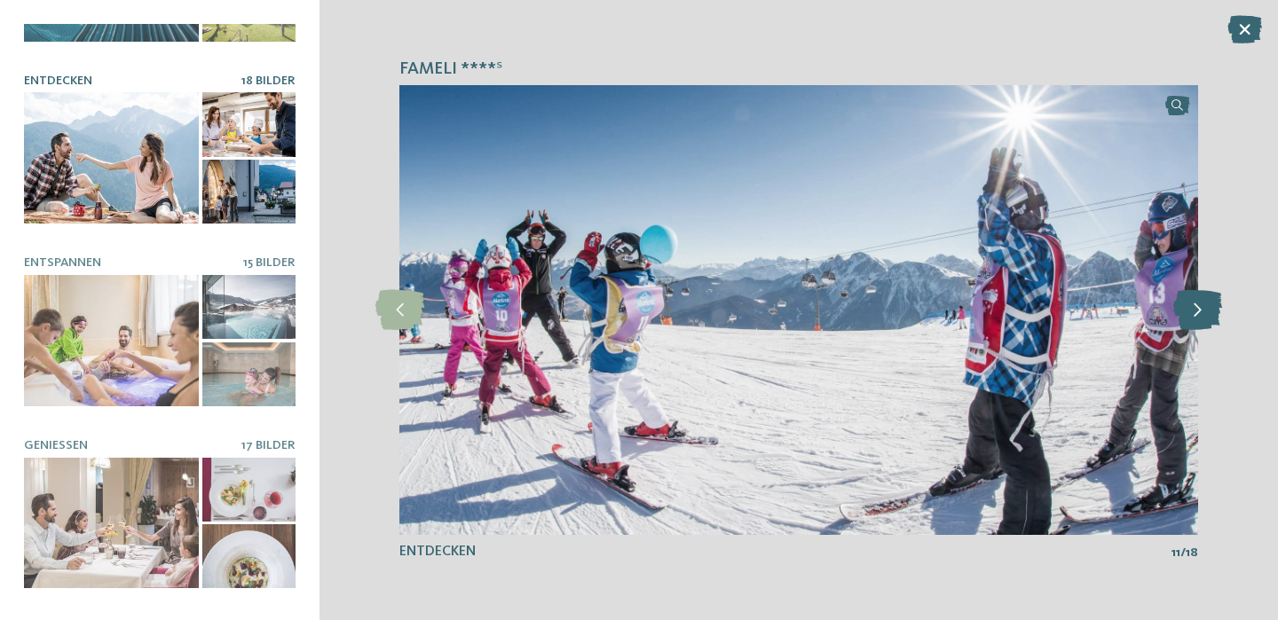
click at [1205, 304] on icon at bounding box center [1197, 310] width 49 height 40
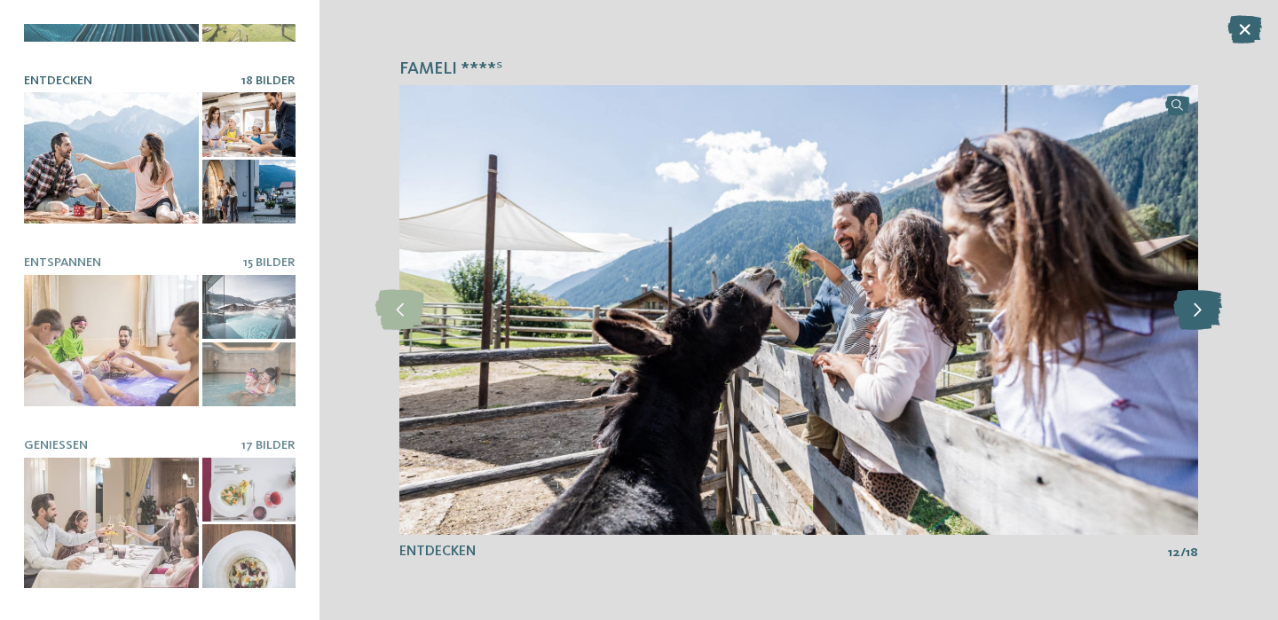
click at [1205, 304] on icon at bounding box center [1197, 310] width 49 height 40
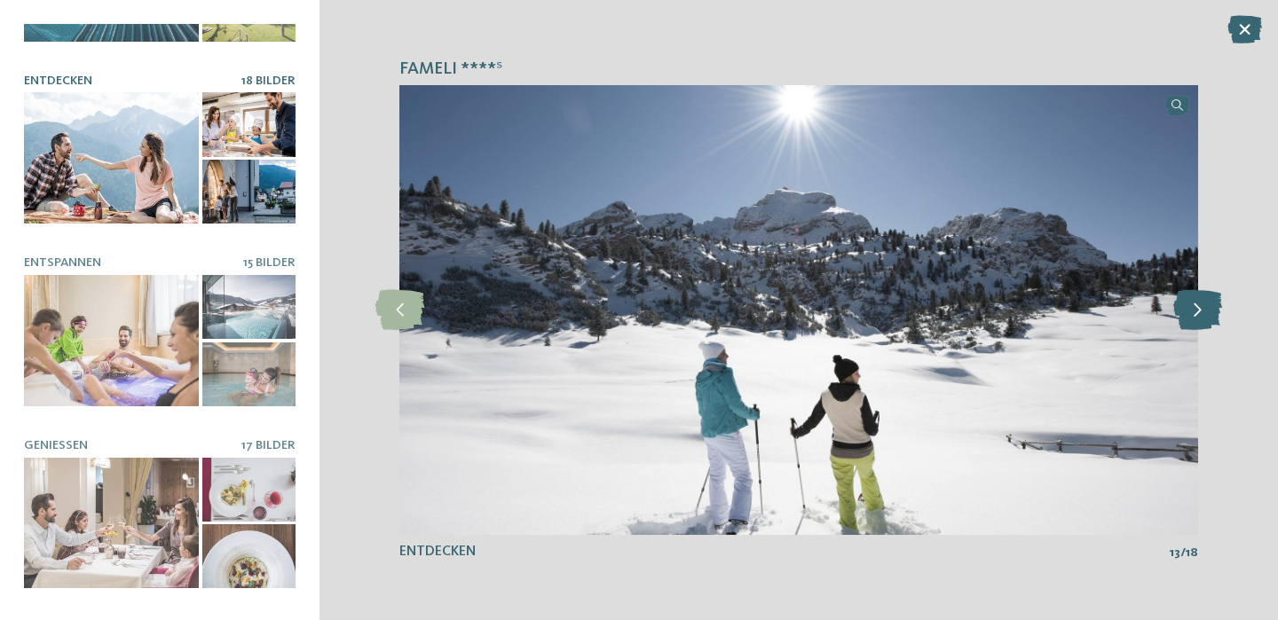
click at [1205, 304] on icon at bounding box center [1197, 310] width 49 height 40
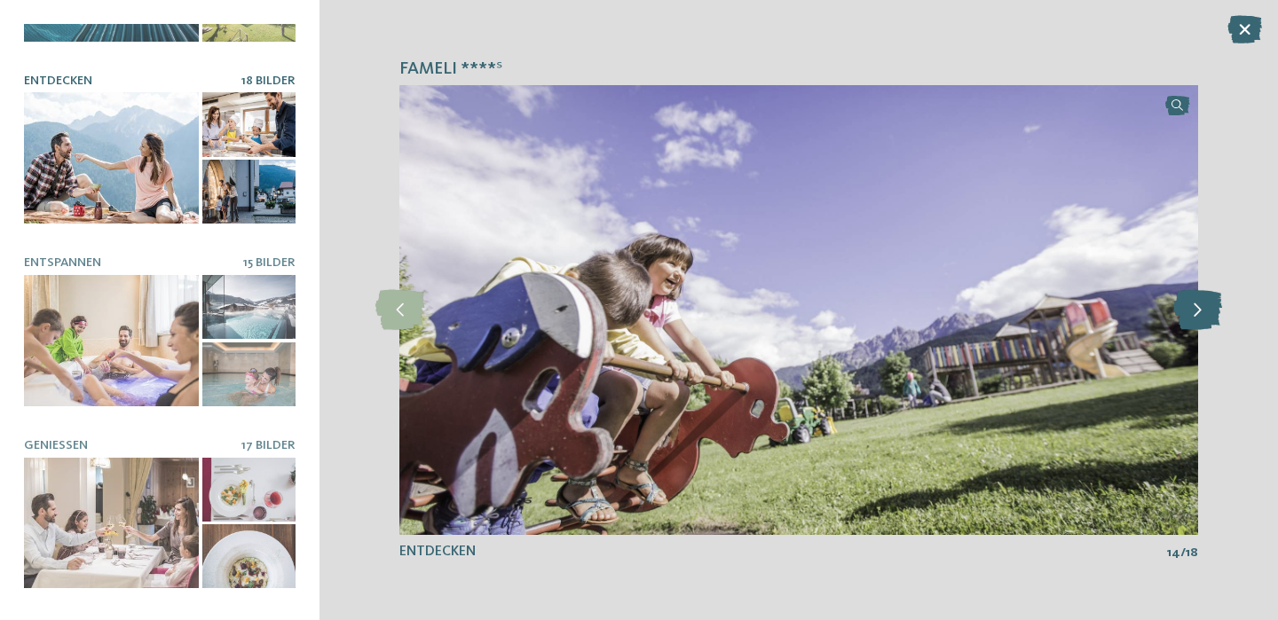
click at [1205, 304] on icon at bounding box center [1197, 310] width 49 height 40
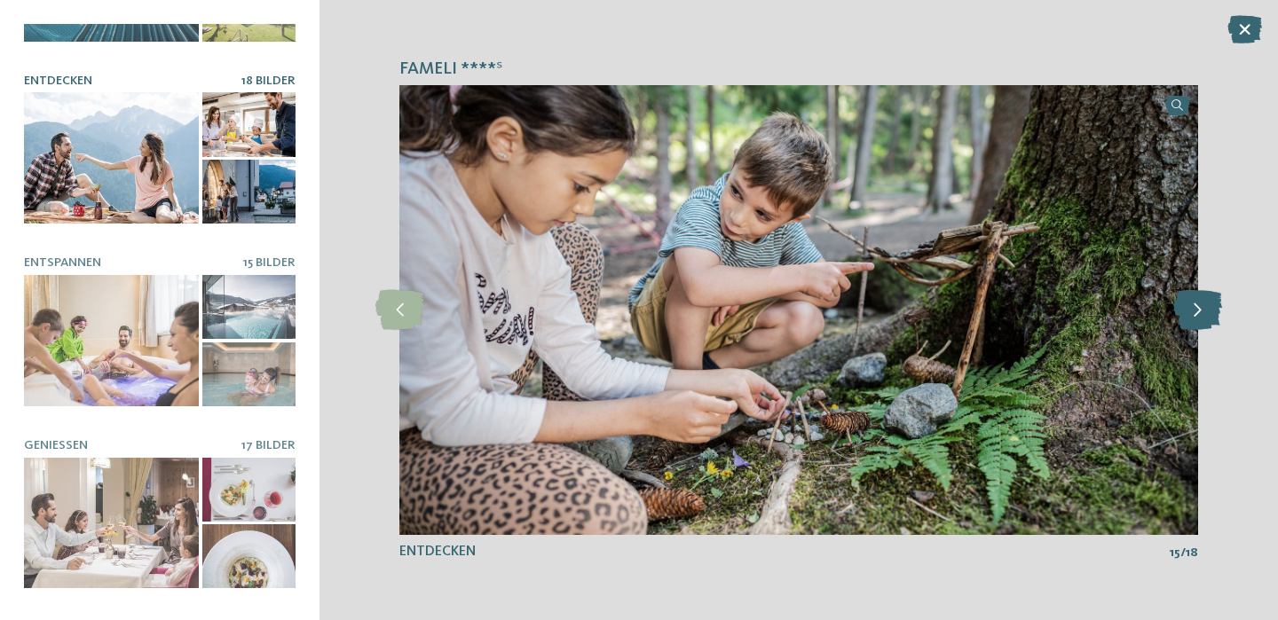
click at [1205, 304] on icon at bounding box center [1197, 310] width 49 height 40
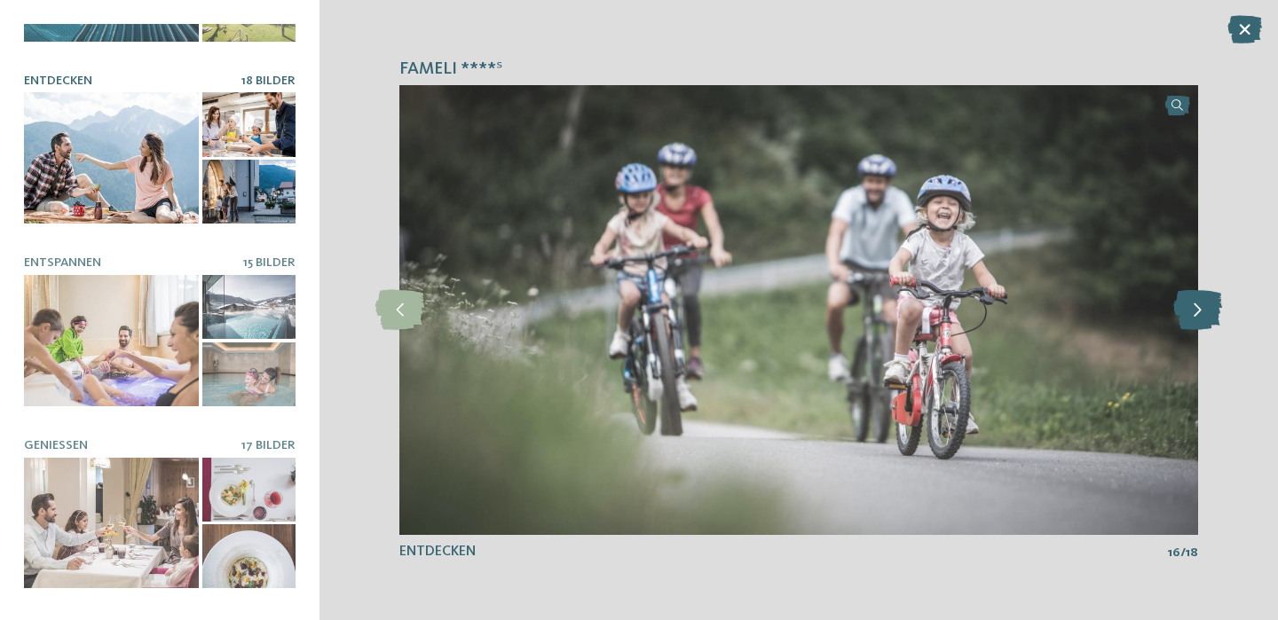
click at [1205, 304] on icon at bounding box center [1197, 310] width 49 height 40
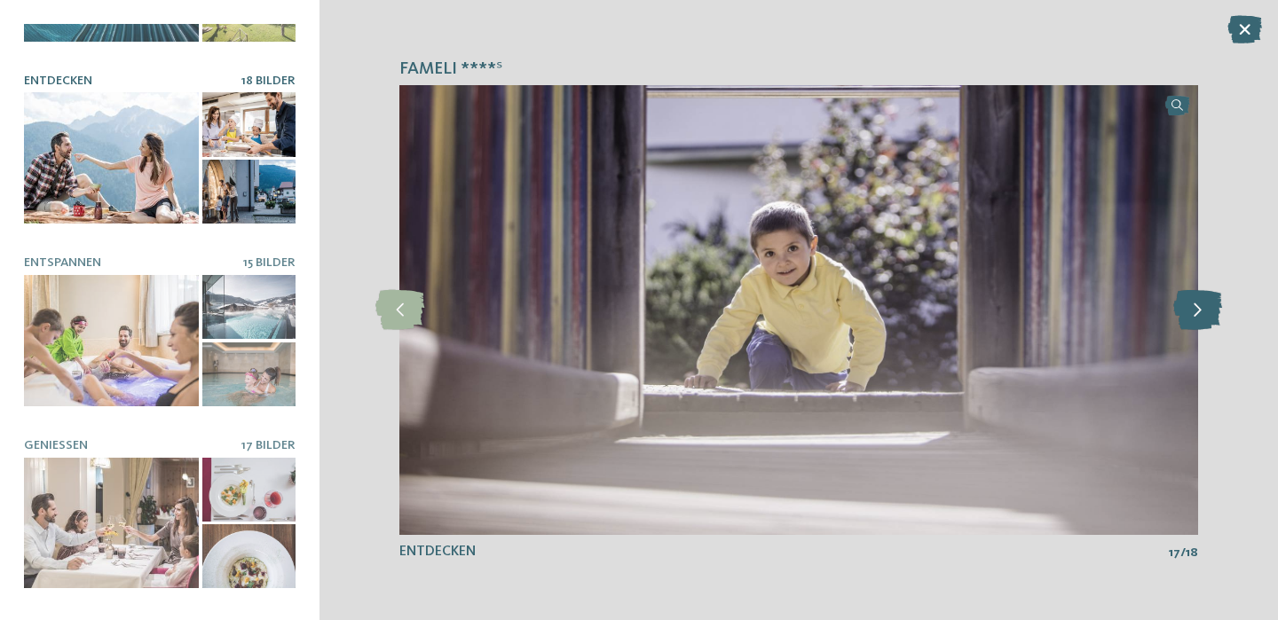
click at [1205, 304] on icon at bounding box center [1197, 310] width 49 height 40
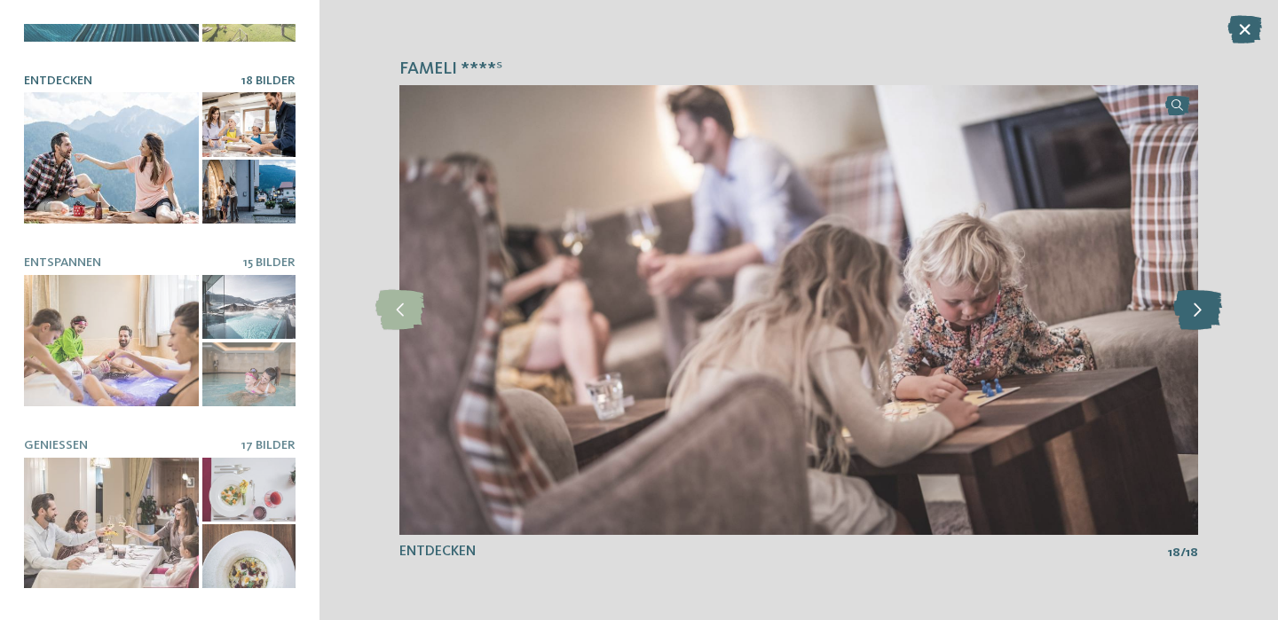
click at [1205, 304] on icon at bounding box center [1197, 310] width 49 height 40
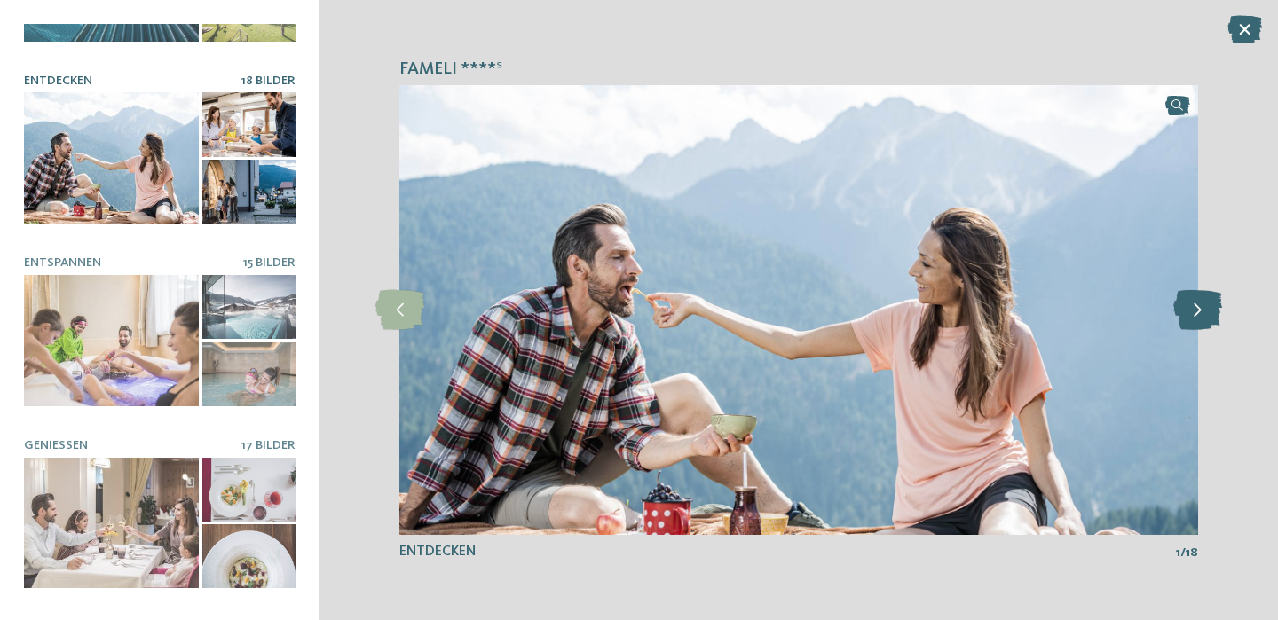
click at [1205, 304] on icon at bounding box center [1197, 310] width 49 height 40
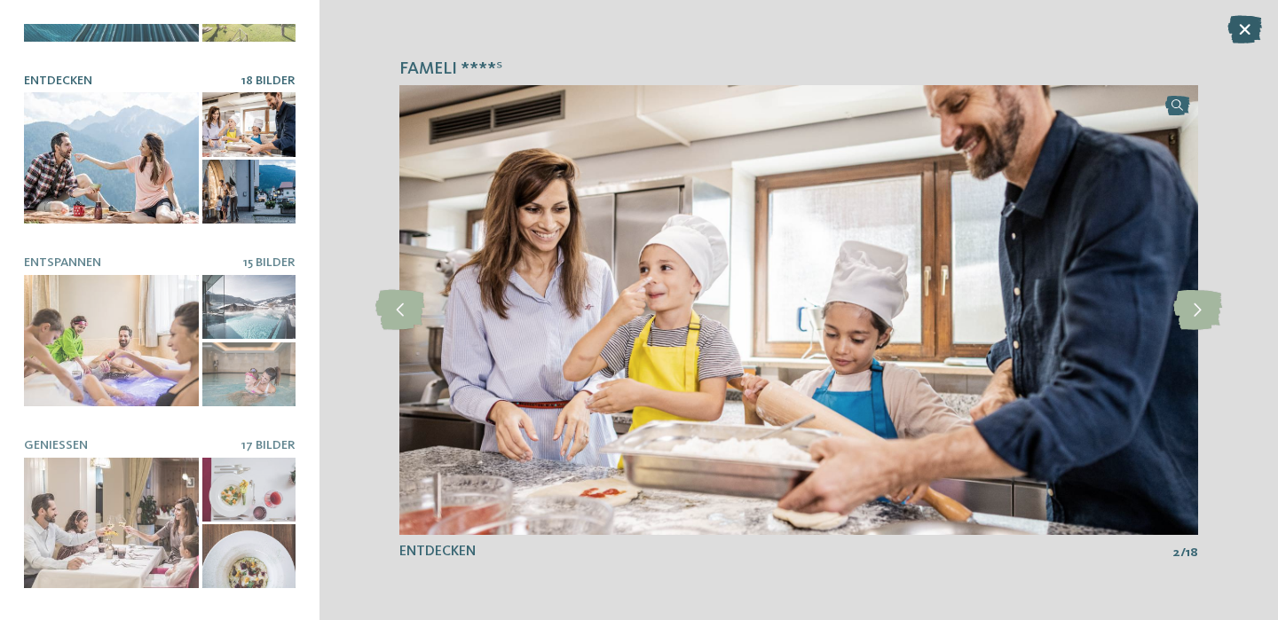
click at [1241, 30] on icon at bounding box center [1245, 29] width 35 height 28
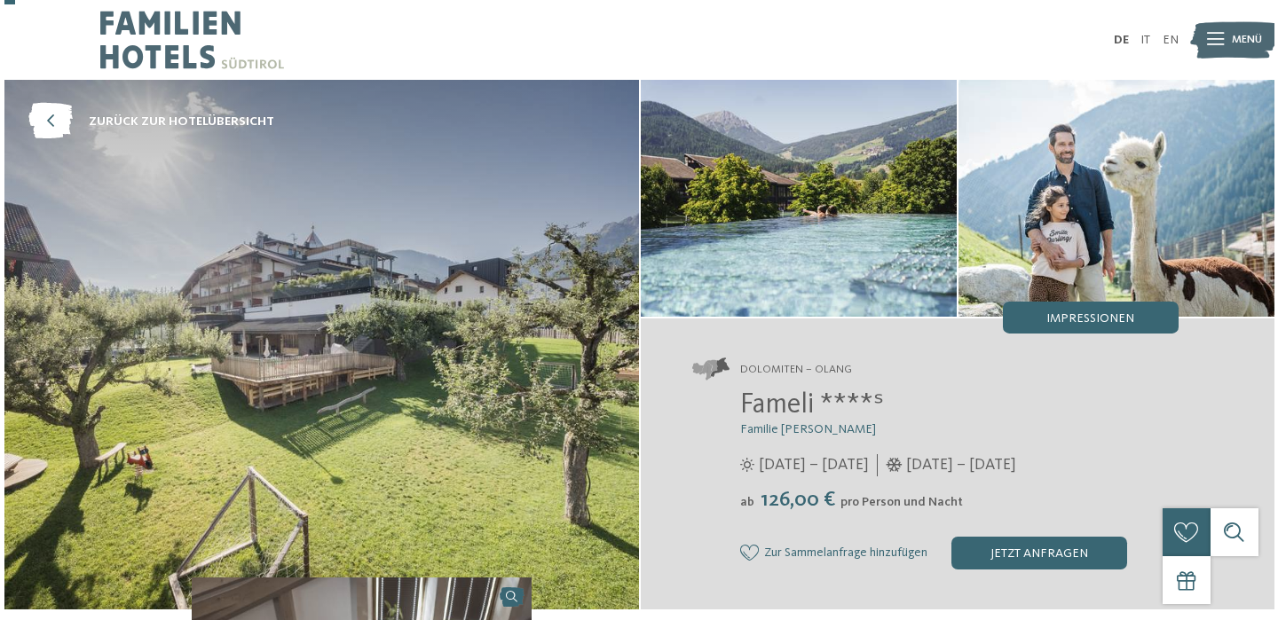
scroll to position [0, 0]
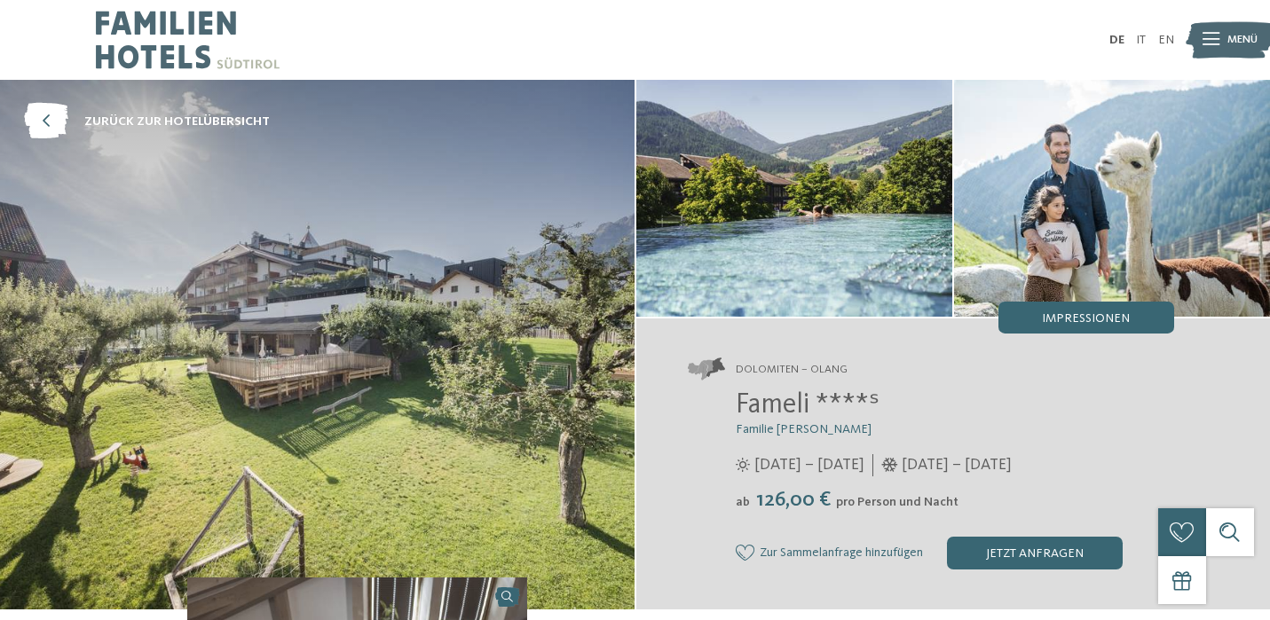
click at [1225, 40] on img at bounding box center [1230, 40] width 88 height 44
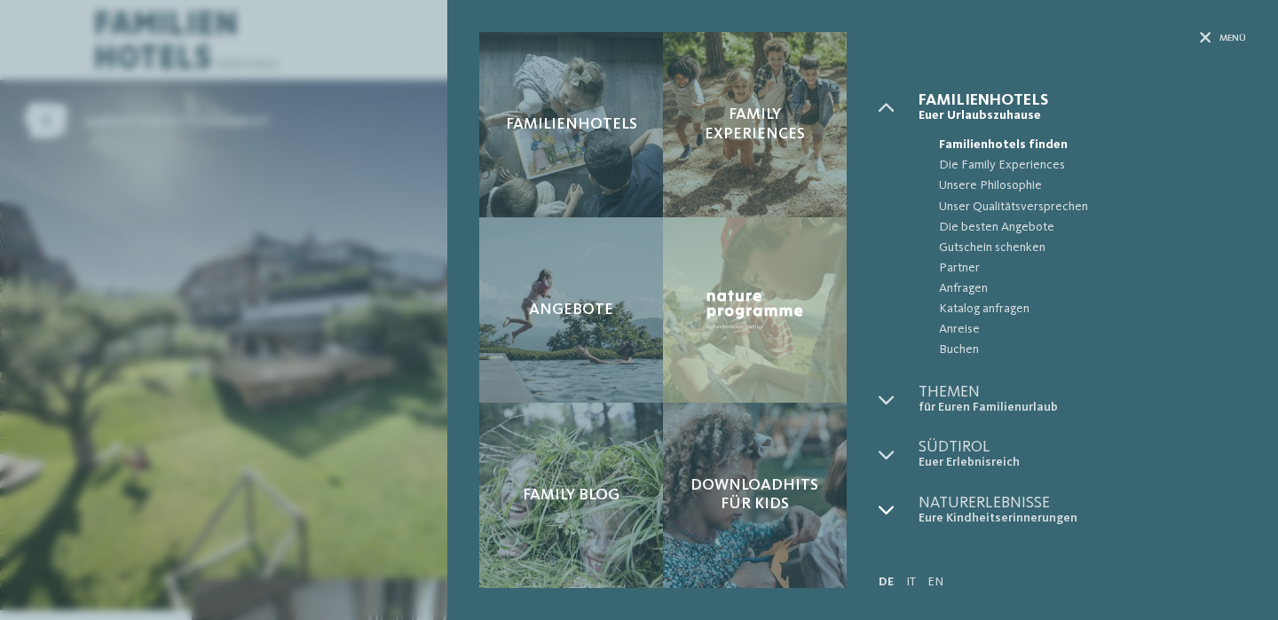
click at [885, 510] on icon at bounding box center [887, 510] width 16 height 16
click at [879, 400] on icon at bounding box center [887, 400] width 16 height 16
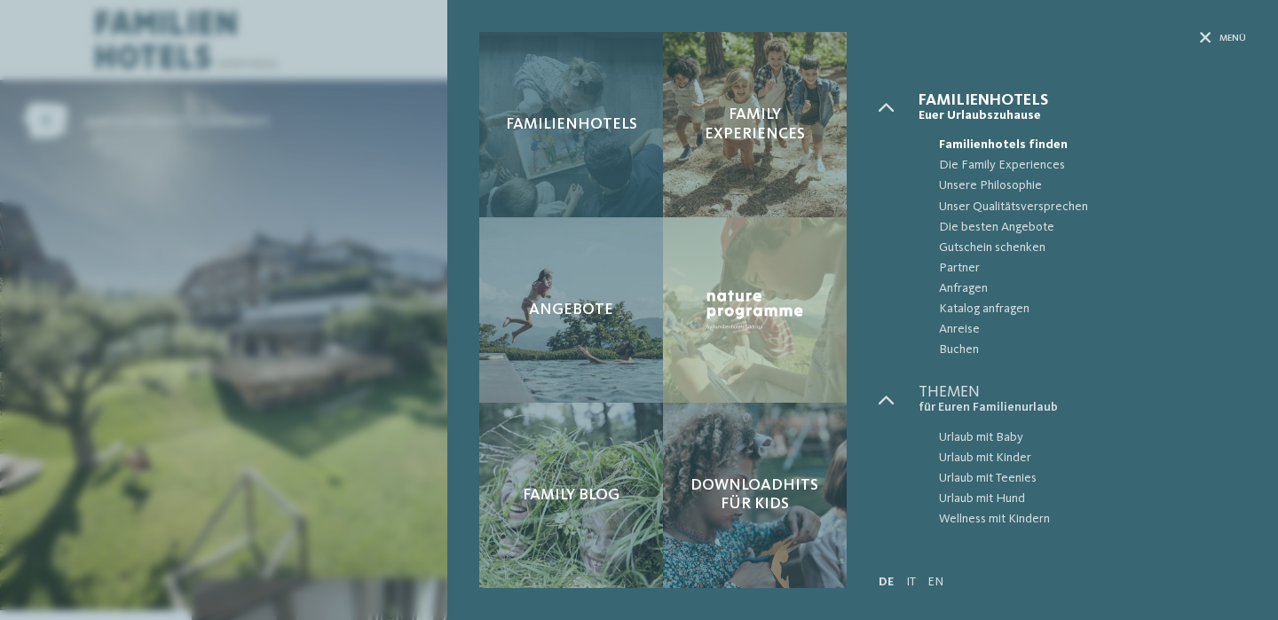
click at [584, 146] on div "Familienhotels" at bounding box center [571, 125] width 184 height 186
